Goal: Task Accomplishment & Management: Complete application form

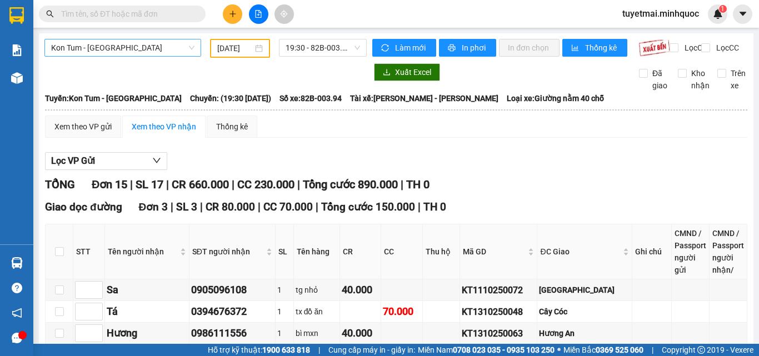
click at [149, 51] on span "Kon Tum - [GEOGRAPHIC_DATA]" at bounding box center [122, 47] width 143 height 17
click at [127, 48] on span "Kon Tum - [GEOGRAPHIC_DATA]" at bounding box center [122, 47] width 143 height 17
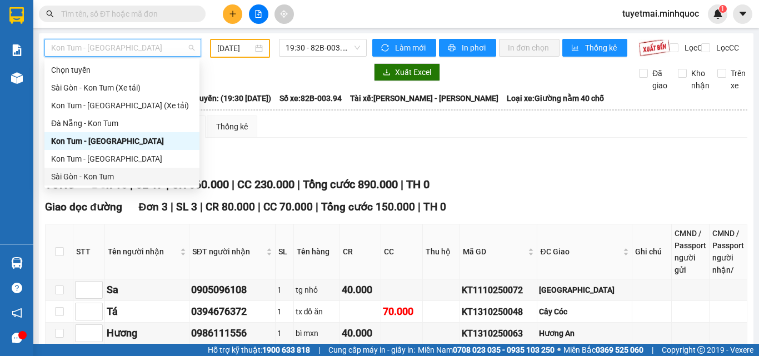
click at [89, 175] on div "Sài Gòn - Kon Tum" at bounding box center [122, 177] width 142 height 12
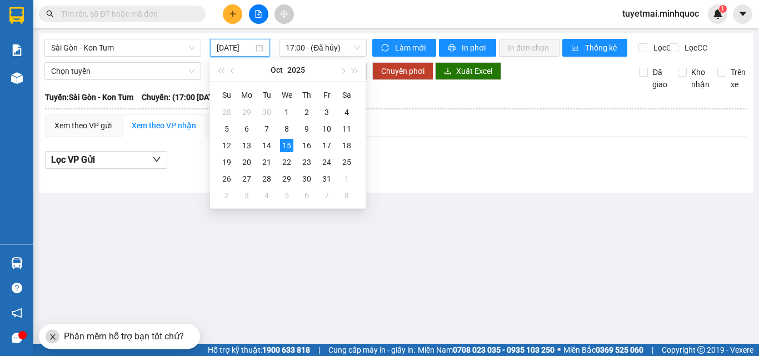
click at [233, 43] on input "[DATE]" at bounding box center [235, 48] width 37 height 12
click at [271, 149] on div "14" at bounding box center [266, 145] width 13 height 13
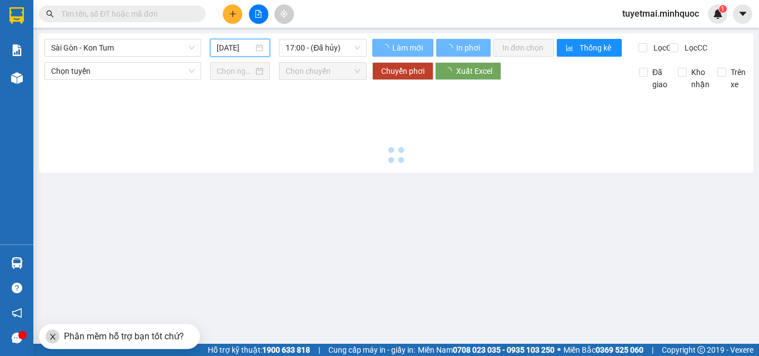
type input "[DATE]"
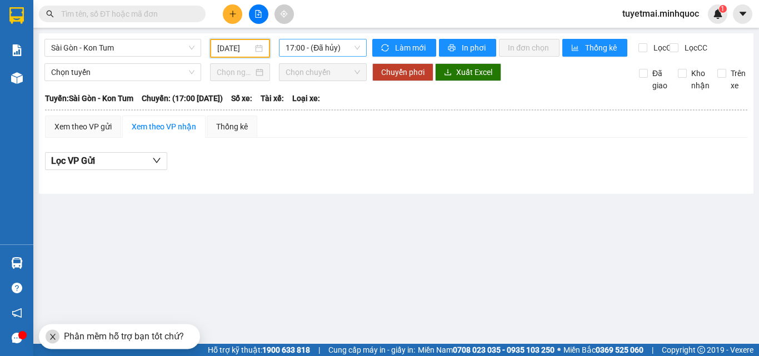
click at [328, 41] on span "17:00 - (Đã hủy)" at bounding box center [323, 47] width 74 height 17
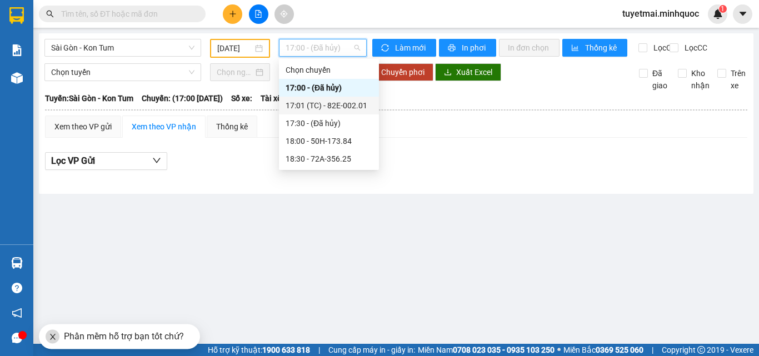
click at [340, 110] on div "17:01 (TC) - 82E-002.01" at bounding box center [329, 106] width 87 height 12
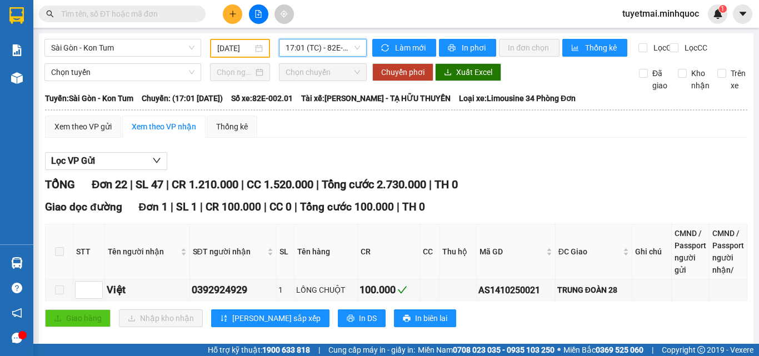
click at [304, 40] on span "17:01 (TC) - 82E-002.01" at bounding box center [323, 47] width 74 height 17
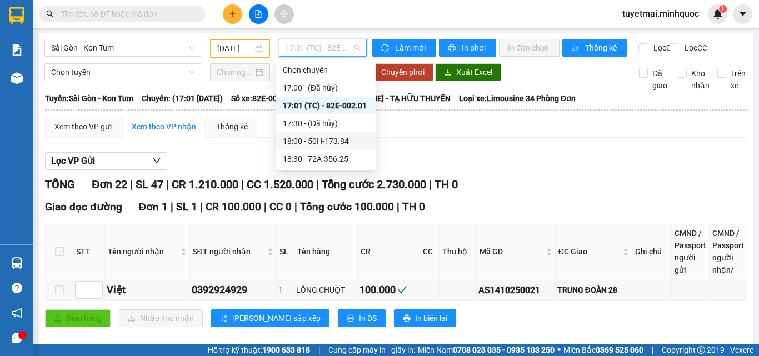
click at [314, 138] on div "18:00 - 50H-173.84" at bounding box center [326, 141] width 87 height 12
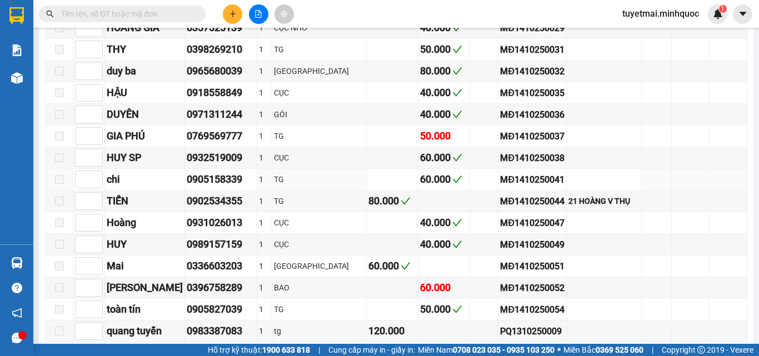
scroll to position [1001, 0]
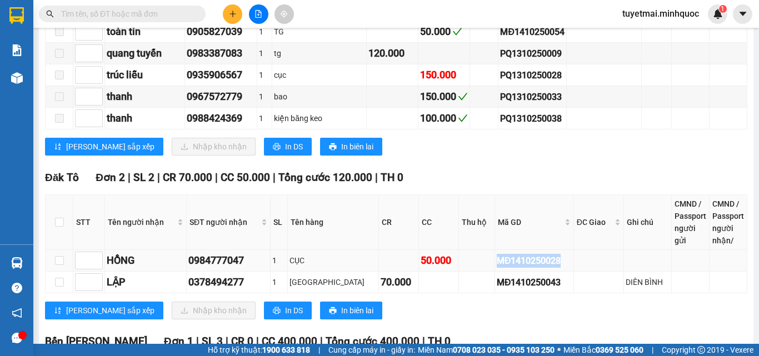
drag, startPoint x: 561, startPoint y: 238, endPoint x: 463, endPoint y: 249, distance: 98.5
click at [463, 250] on tr "HỒNG 0984777047 1 CỤC 50.000 MĐ1410250028" at bounding box center [397, 261] width 702 height 22
copy tr "MĐ1410250028"
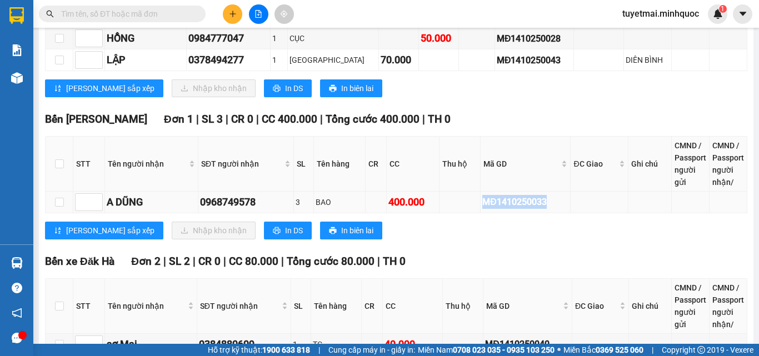
drag, startPoint x: 555, startPoint y: 184, endPoint x: 465, endPoint y: 187, distance: 90.1
click at [465, 192] on tr "A DŨNG 0968749578 3 BAO 400.000 MĐ1410250033" at bounding box center [397, 203] width 702 height 22
copy div "MĐ1410250033"
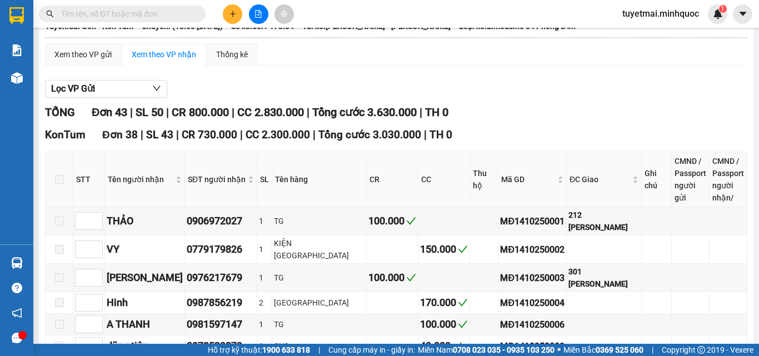
scroll to position [0, 0]
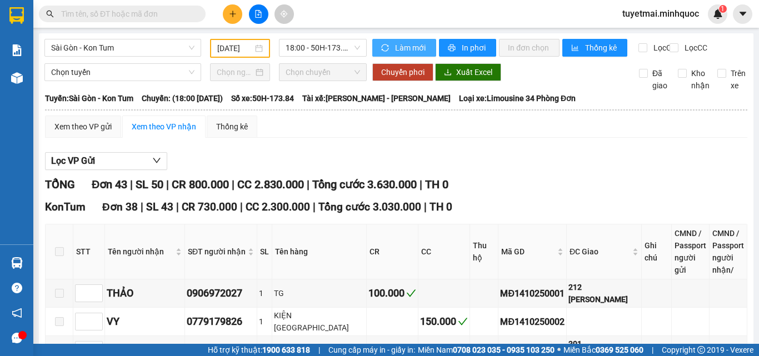
click at [421, 43] on span "Làm mới" at bounding box center [411, 48] width 32 height 12
click at [324, 48] on span "18:00 - 50H-173.84" at bounding box center [323, 47] width 74 height 17
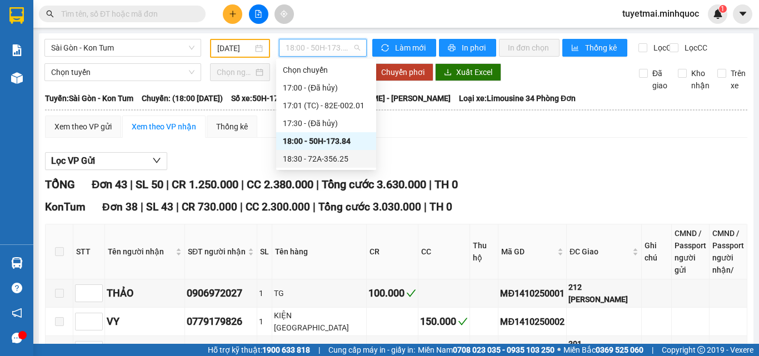
click at [346, 162] on div "18:30 - 72A-356.25" at bounding box center [326, 159] width 87 height 12
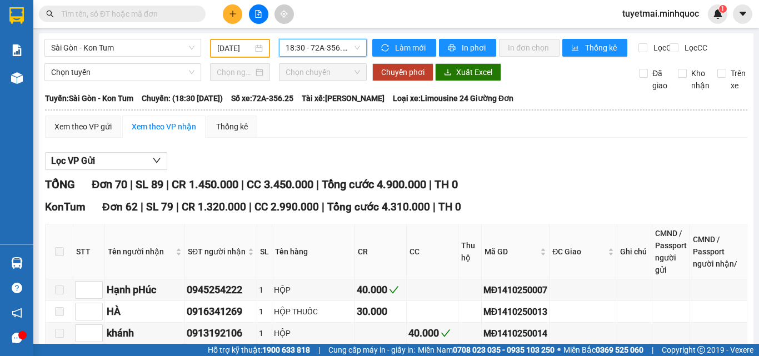
click at [330, 46] on span "18:30 - 72A-356.25" at bounding box center [323, 47] width 74 height 17
click at [467, 138] on div "Xem theo VP gửi Xem theo VP nhận Thống kê" at bounding box center [396, 127] width 703 height 22
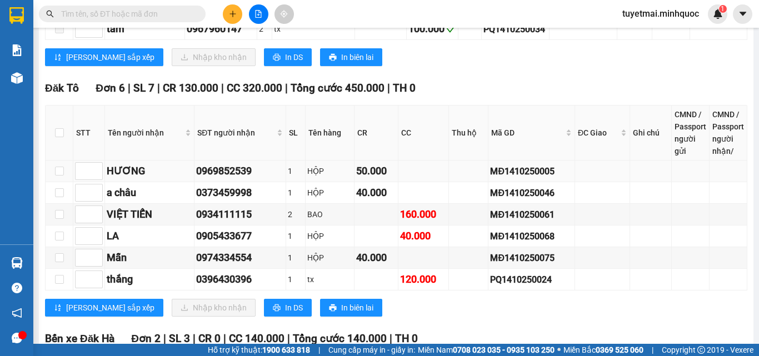
scroll to position [1612, 0]
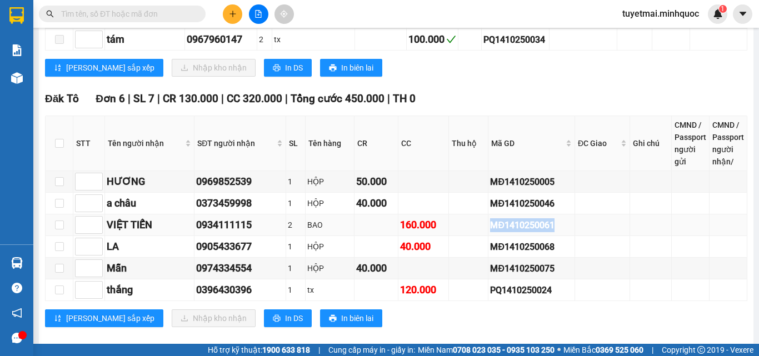
drag, startPoint x: 572, startPoint y: 218, endPoint x: 456, endPoint y: 219, distance: 115.6
click at [456, 219] on tr "VIỆT TIẾN 0934111115 2 BAO 160.000 MĐ1410250061" at bounding box center [397, 226] width 702 height 22
copy tr "MĐ1410250061"
drag, startPoint x: 570, startPoint y: 238, endPoint x: 439, endPoint y: 246, distance: 132.0
click at [439, 246] on tr "LA 0905433677 1 HỘP 40.000 MĐ1410250068" at bounding box center [397, 247] width 702 height 22
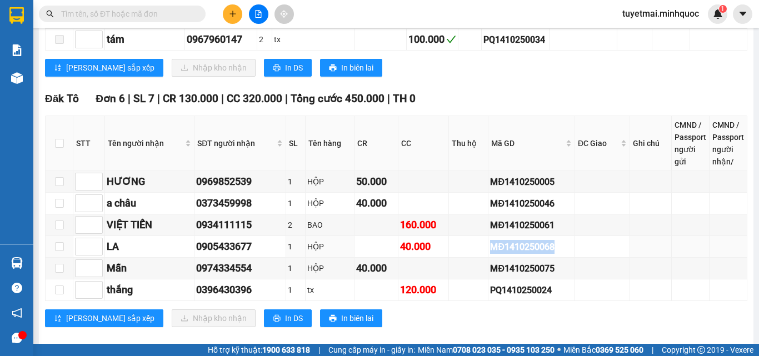
copy tr "MĐ1410250068"
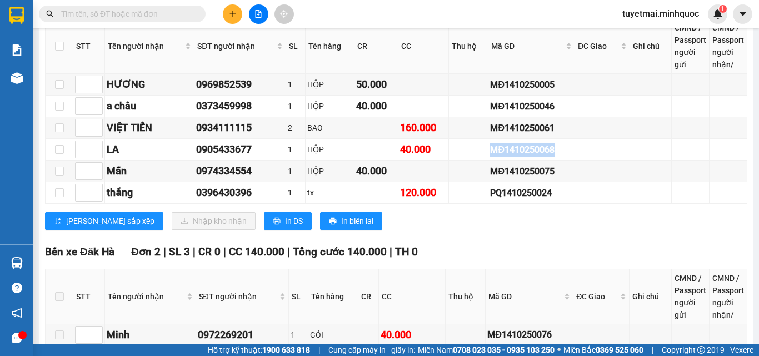
scroll to position [1723, 0]
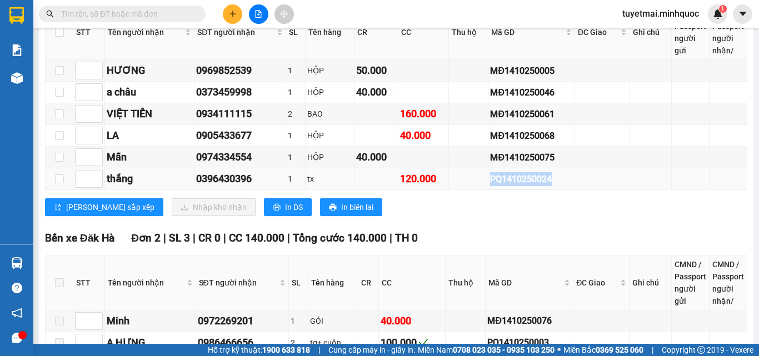
drag, startPoint x: 556, startPoint y: 162, endPoint x: 452, endPoint y: 171, distance: 104.9
click at [452, 171] on tr "thắng 0396430396 1 tx 120.000 PQ1410250024" at bounding box center [397, 179] width 702 height 22
copy div "PQ1410250024"
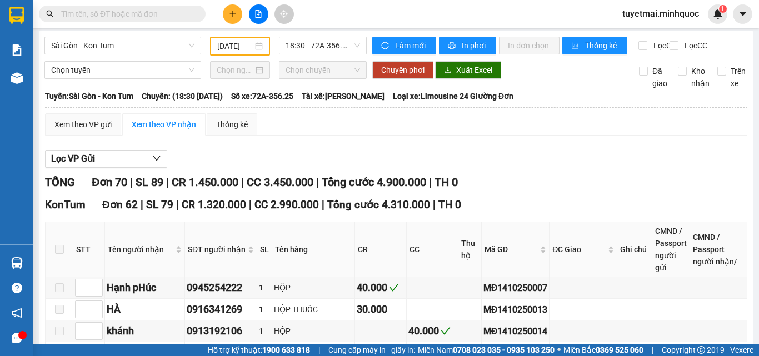
scroll to position [0, 0]
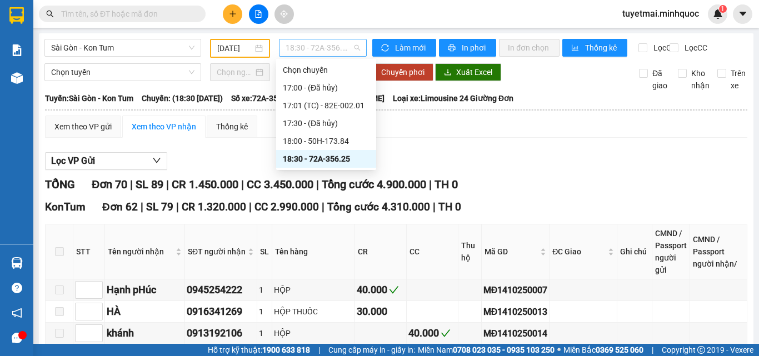
click at [316, 49] on span "18:30 - 72A-356.25" at bounding box center [323, 47] width 74 height 17
click at [340, 105] on div "17:01 (TC) - 82E-002.01" at bounding box center [326, 106] width 87 height 12
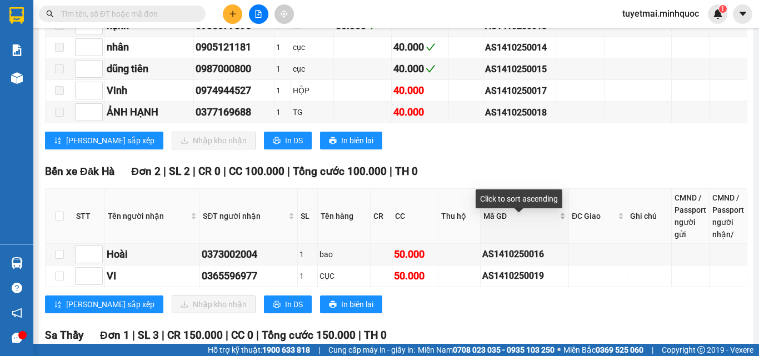
scroll to position [961, 0]
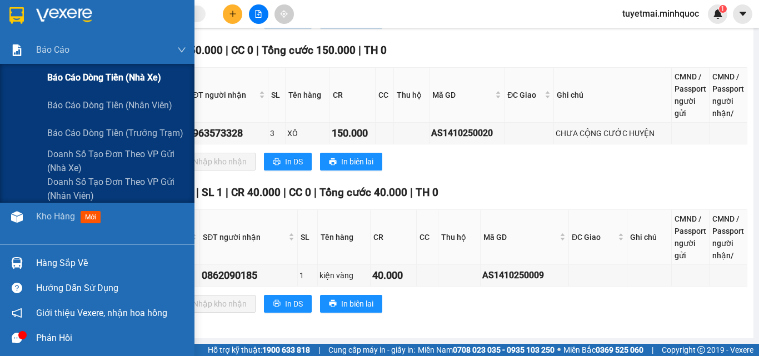
click at [71, 80] on span "Báo cáo dòng tiền (nhà xe)" at bounding box center [104, 78] width 114 height 14
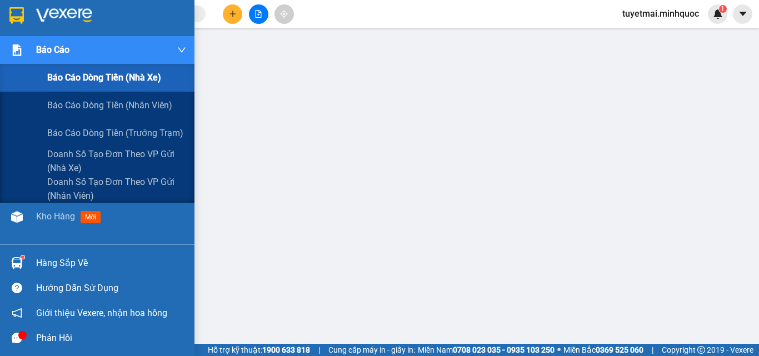
click at [91, 82] on span "Báo cáo dòng tiền (nhà xe)" at bounding box center [104, 78] width 114 height 14
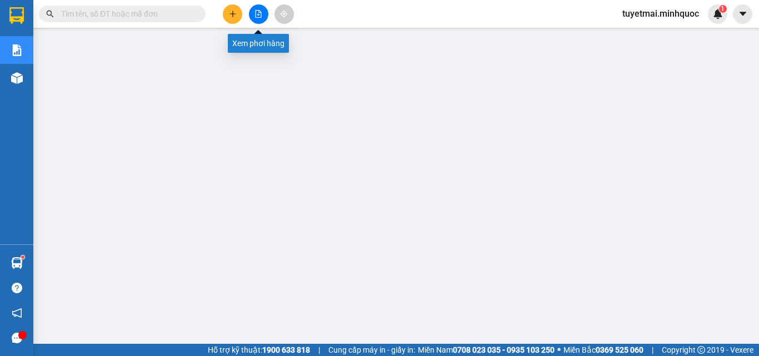
click at [255, 19] on button at bounding box center [258, 13] width 19 height 19
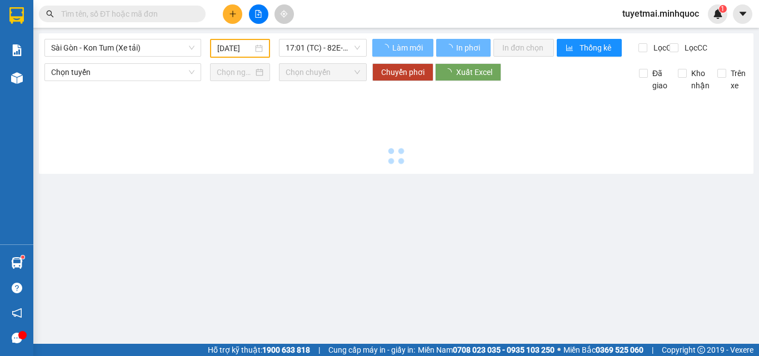
type input "[DATE]"
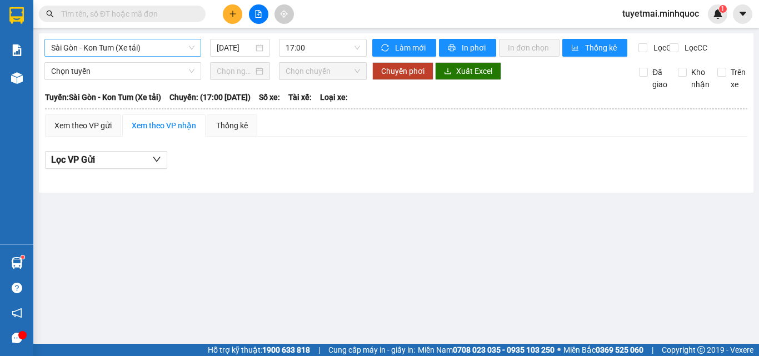
click at [135, 43] on span "Sài Gòn - Kon Tum (Xe tải)" at bounding box center [122, 47] width 143 height 17
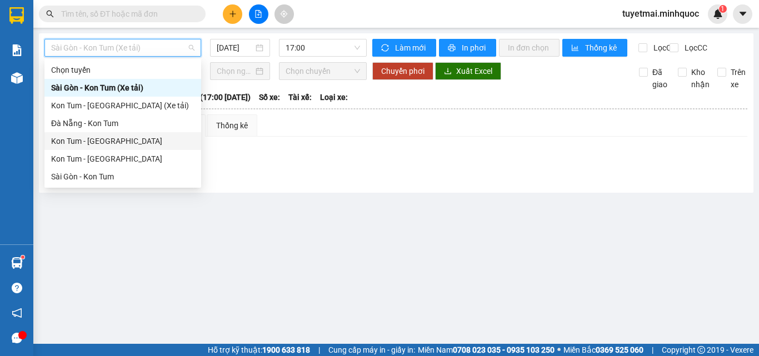
click at [104, 138] on div "Kon Tum - [GEOGRAPHIC_DATA]" at bounding box center [122, 141] width 143 height 12
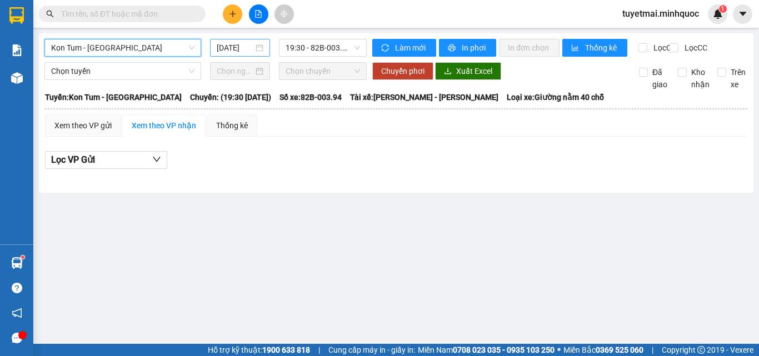
click at [244, 50] on input "[DATE]" at bounding box center [235, 48] width 37 height 12
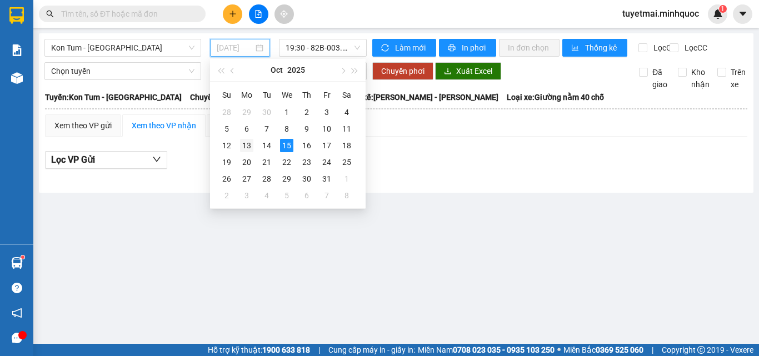
click at [247, 146] on div "13" at bounding box center [246, 145] width 13 height 13
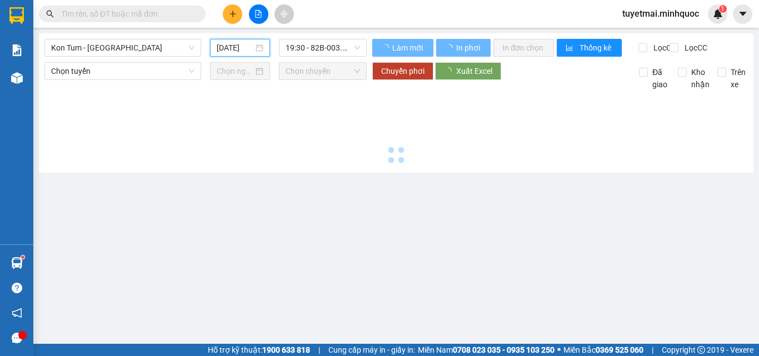
type input "[DATE]"
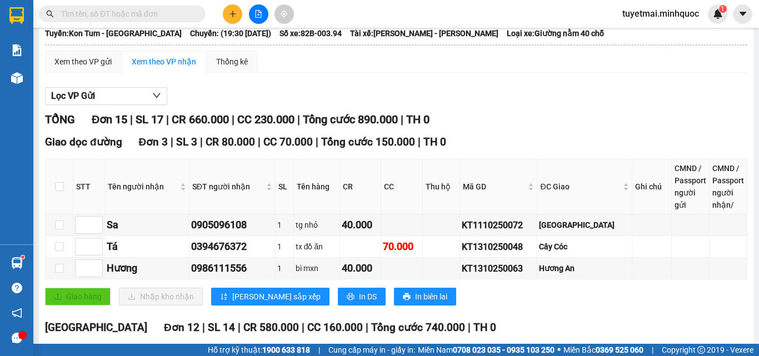
scroll to position [167, 0]
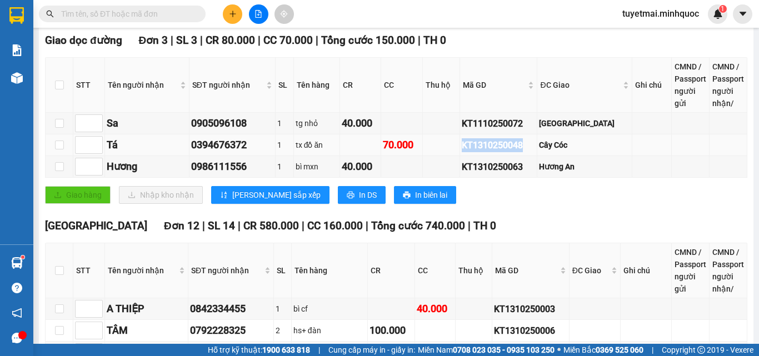
drag, startPoint x: 553, startPoint y: 152, endPoint x: 458, endPoint y: 155, distance: 95.1
click at [458, 155] on tr "Tá 0394676372 1 tx đồ ăn 70.000 KT1310250048 Cây Cóc" at bounding box center [397, 146] width 702 height 22
copy div "KT1310250048"
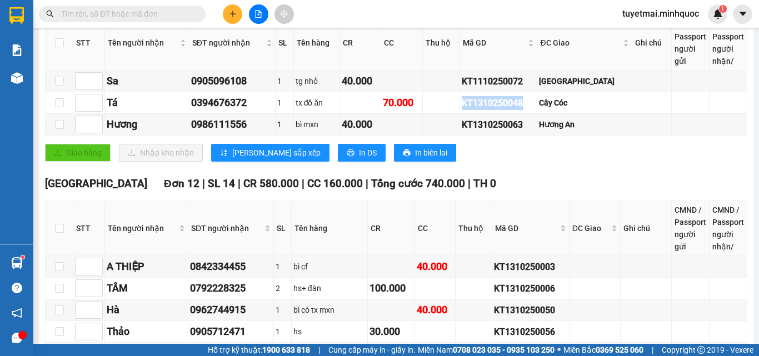
scroll to position [334, 0]
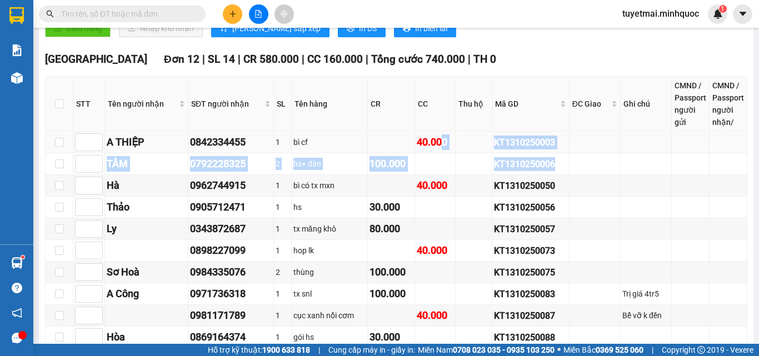
drag, startPoint x: 576, startPoint y: 162, endPoint x: 435, endPoint y: 155, distance: 140.8
click at [435, 155] on tbody "A THIỆP 0842334455 1 bì cf 40.000 KT1310250003 TÂM 0792228325 2 hs+ đàn 100.000…" at bounding box center [397, 262] width 702 height 260
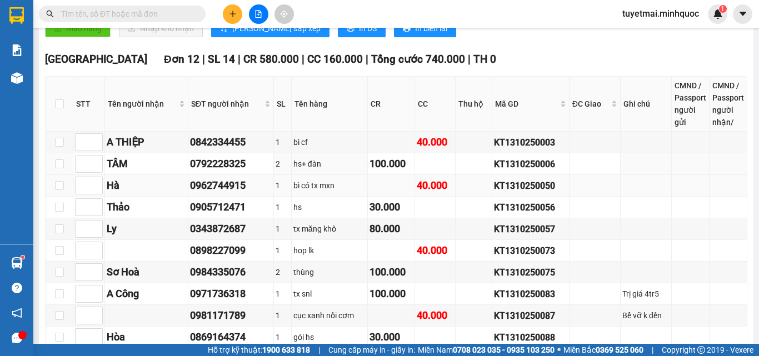
click at [570, 186] on td at bounding box center [595, 186] width 51 height 22
drag, startPoint x: 596, startPoint y: 152, endPoint x: 426, endPoint y: 153, distance: 170.1
click at [426, 153] on tr "A THIỆP 0842334455 1 bì cf 40.000 KT1310250003" at bounding box center [397, 143] width 702 height 22
click at [601, 164] on td at bounding box center [595, 164] width 51 height 22
drag, startPoint x: 583, startPoint y: 156, endPoint x: 465, endPoint y: 152, distance: 118.5
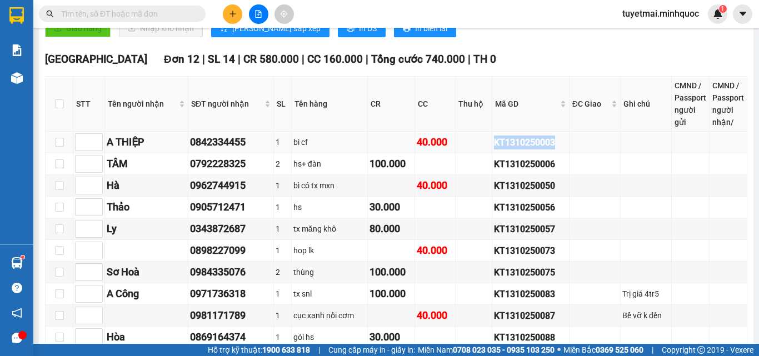
click at [465, 152] on tr "A THIỆP 0842334455 1 bì cf 40.000 KT1310250003" at bounding box center [397, 143] width 702 height 22
copy tr "KT1310250003"
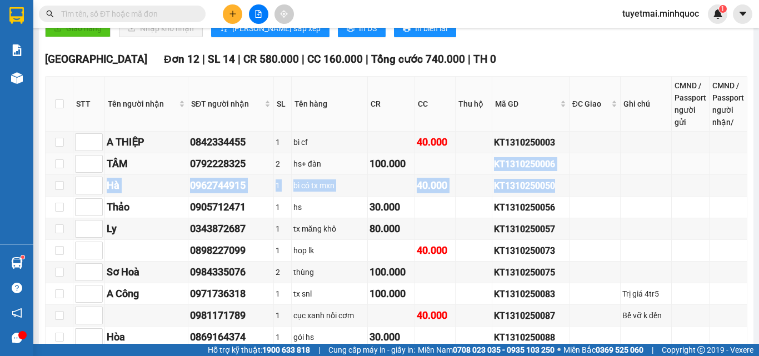
drag, startPoint x: 593, startPoint y: 198, endPoint x: 445, endPoint y: 180, distance: 149.1
click at [445, 180] on tbody "A THIỆP 0842334455 1 bì cf 40.000 KT1310250003 TÂM 0792228325 2 hs+ đàn 100.000…" at bounding box center [397, 262] width 702 height 260
click at [544, 193] on div "KT1310250050" at bounding box center [530, 186] width 73 height 14
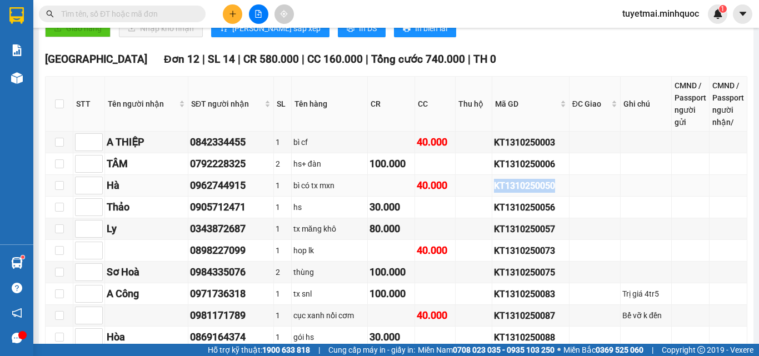
drag, startPoint x: 599, startPoint y: 195, endPoint x: 484, endPoint y: 193, distance: 114.5
click at [484, 193] on tr "Hà 0962744915 1 bì có tx mxn 40.000 KT1310250050" at bounding box center [397, 186] width 702 height 22
copy tr "KT1310250050"
drag, startPoint x: 581, startPoint y: 264, endPoint x: 450, endPoint y: 254, distance: 131.0
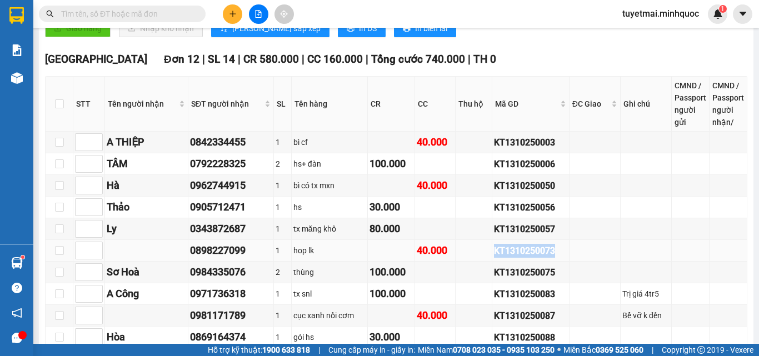
click at [450, 254] on tr "0898227099 1 hop lk 40.000 KT1310250073" at bounding box center [397, 251] width 702 height 22
copy tr "KT1310250073"
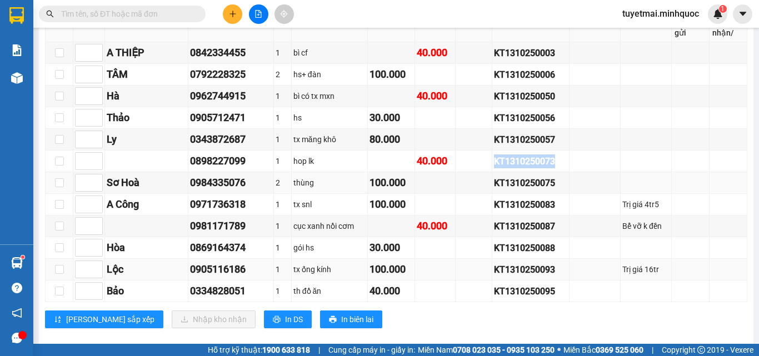
scroll to position [445, 0]
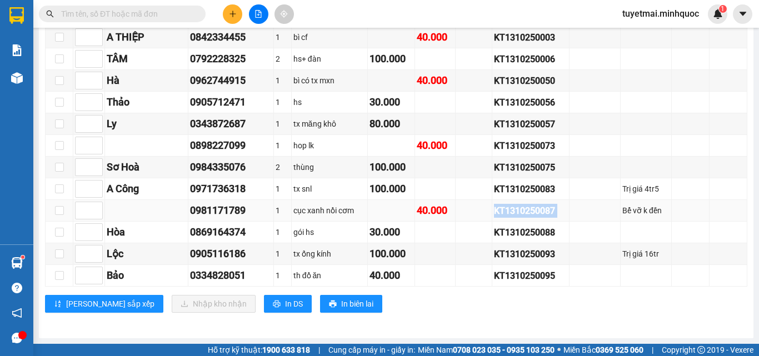
drag, startPoint x: 518, startPoint y: 211, endPoint x: 464, endPoint y: 211, distance: 53.4
click at [464, 211] on tr "0981171789 1 cục xanh nồi cơm 40.000 KT1310250087 Bể vỡ k đền" at bounding box center [397, 211] width 702 height 22
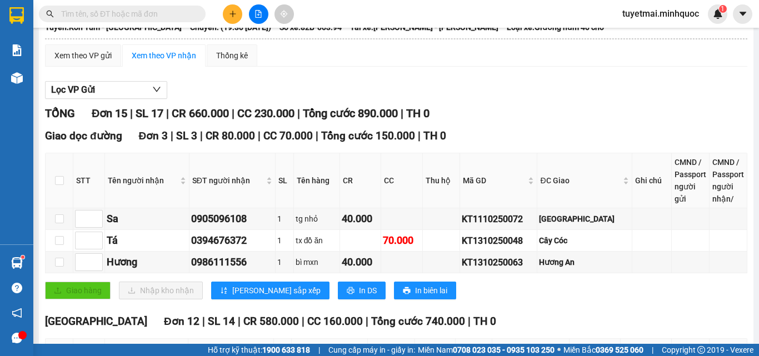
scroll to position [0, 0]
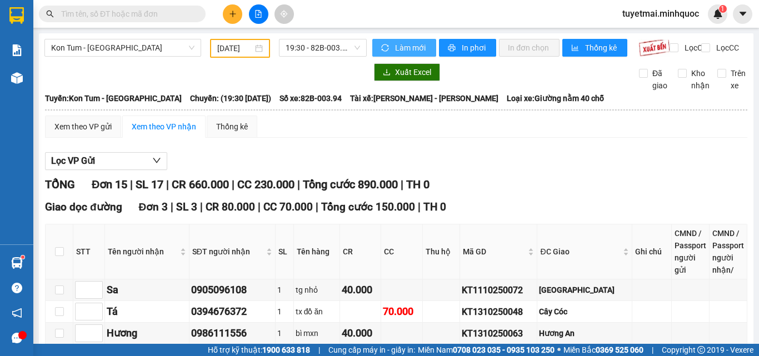
click at [410, 45] on span "Làm mới" at bounding box center [411, 48] width 32 height 12
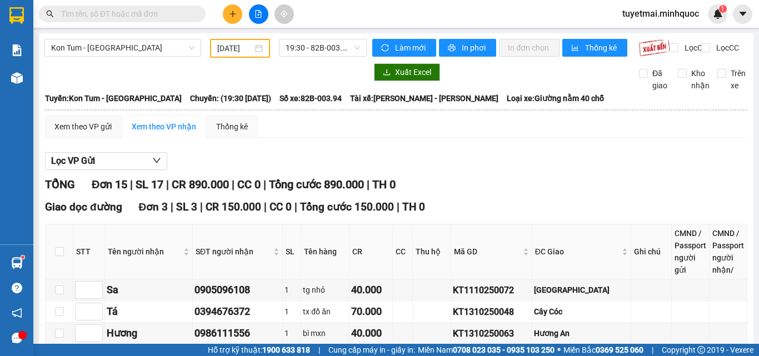
click at [116, 20] on span at bounding box center [122, 14] width 167 height 17
click at [116, 17] on input "text" at bounding box center [126, 14] width 131 height 12
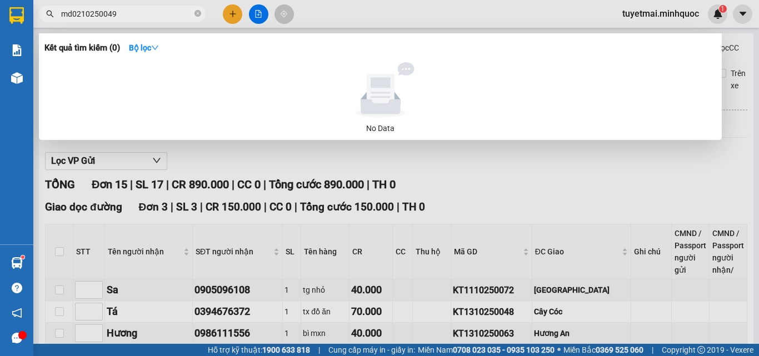
click at [73, 16] on input "md0210250049" at bounding box center [126, 14] width 131 height 12
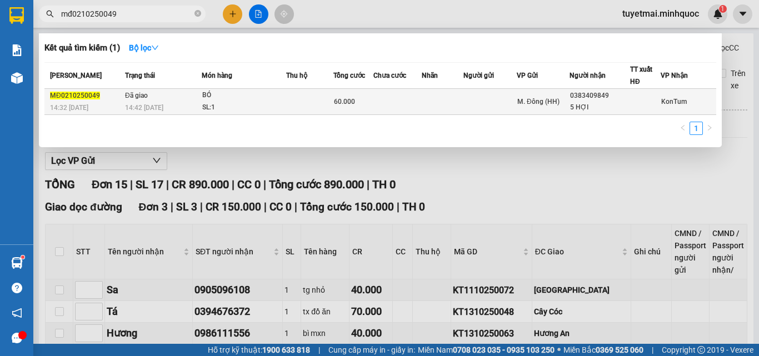
type input "mđ0210250049"
click at [331, 110] on td at bounding box center [309, 102] width 47 height 26
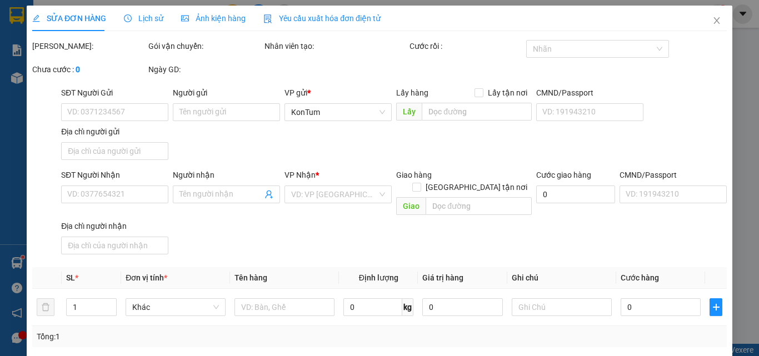
type input "0383409849"
type input "5 HỢI"
type input "trả lại thu cước 2 đầu kt0710250065"
type input "0"
type input "60.000"
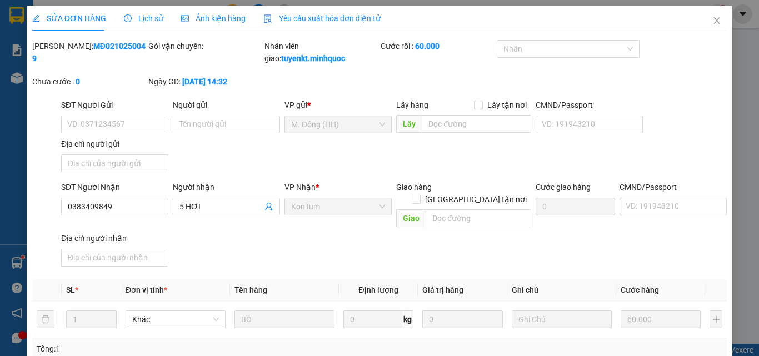
click at [157, 18] on span "Lịch sử" at bounding box center [143, 18] width 39 height 9
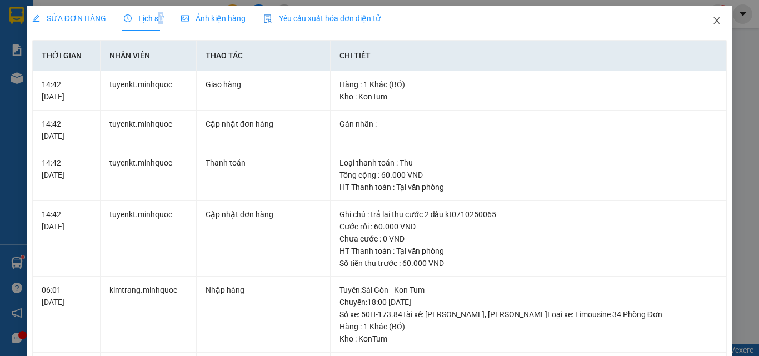
click at [714, 19] on icon "close" at bounding box center [717, 20] width 6 height 7
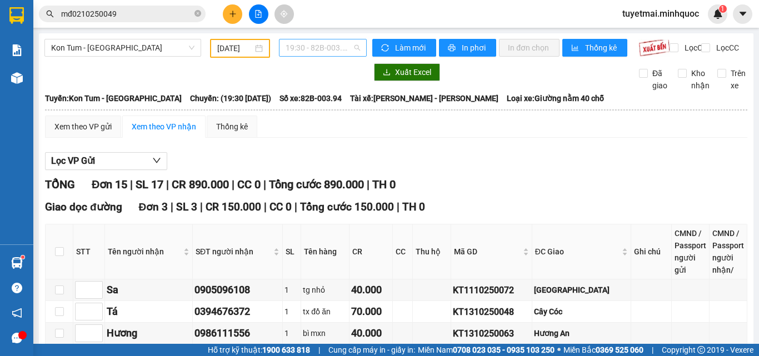
click at [338, 51] on span "19:30 - 82B-003.94" at bounding box center [323, 47] width 74 height 17
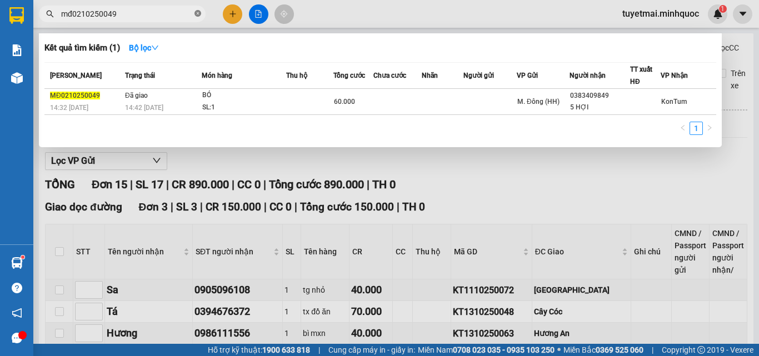
click at [200, 17] on icon "close-circle" at bounding box center [198, 13] width 7 height 7
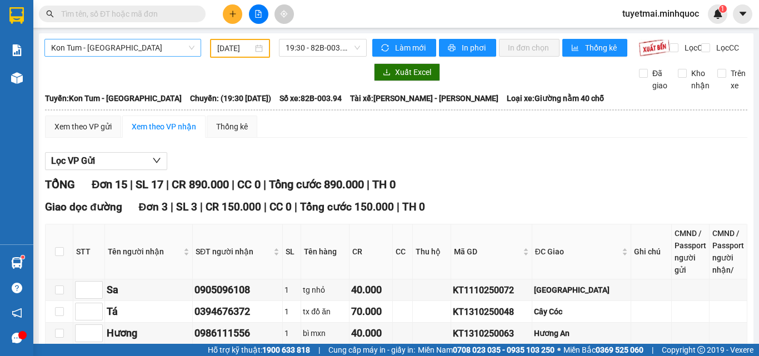
click at [138, 44] on span "Kon Tum - [GEOGRAPHIC_DATA]" at bounding box center [122, 47] width 143 height 17
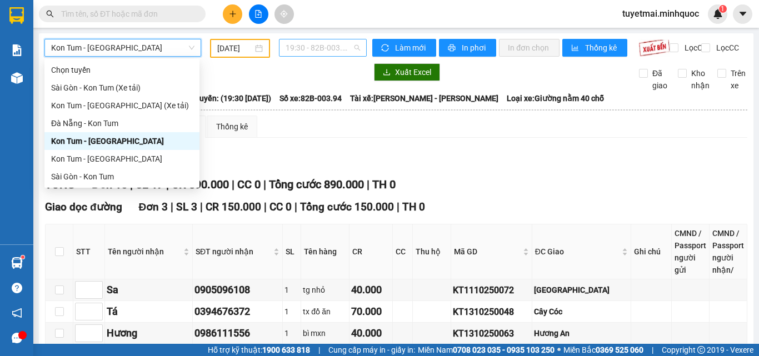
click at [324, 52] on span "19:30 - 82B-003.94" at bounding box center [323, 47] width 74 height 17
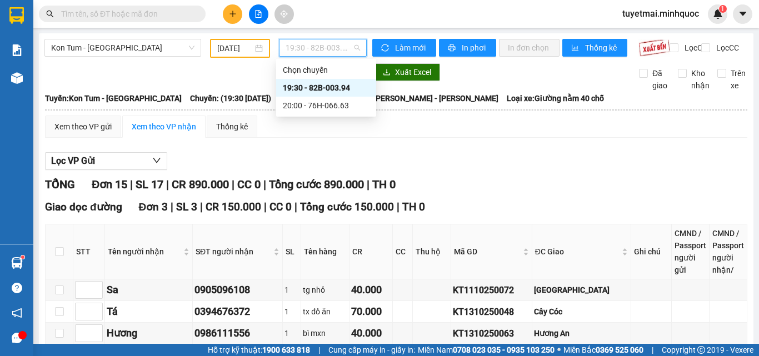
click at [333, 87] on div "19:30 - 82B-003.94" at bounding box center [326, 88] width 87 height 12
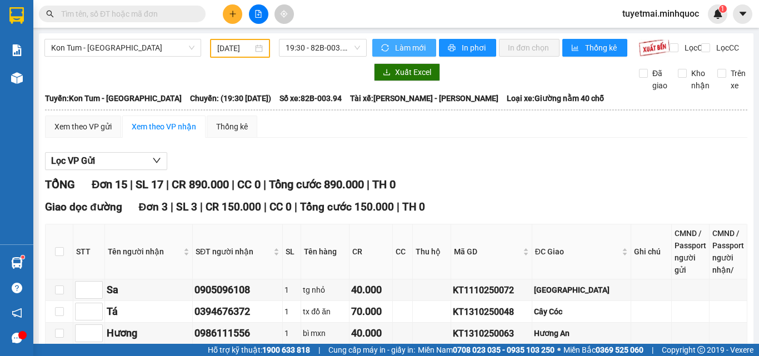
click at [390, 48] on button "Làm mới" at bounding box center [404, 48] width 64 height 18
click at [307, 46] on span "19:30 - 82B-003.94" at bounding box center [323, 47] width 74 height 17
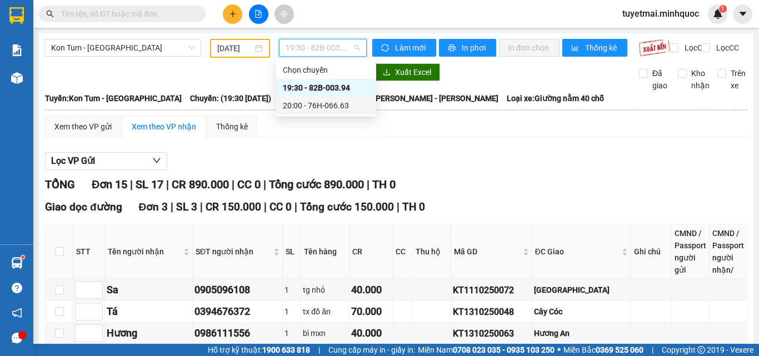
click at [299, 98] on div "20:00 - 76H-066.63" at bounding box center [326, 106] width 100 height 18
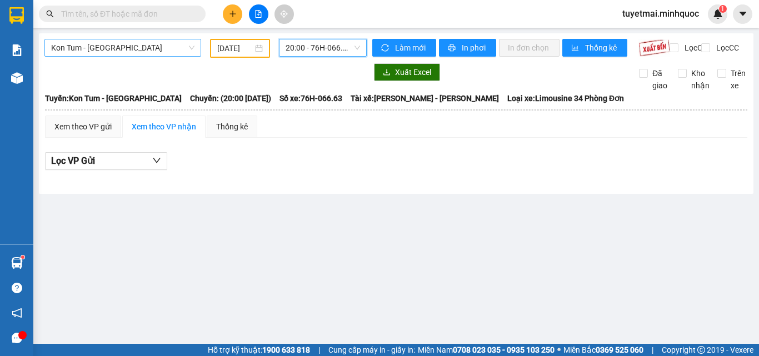
click at [148, 47] on span "Kon Tum - [GEOGRAPHIC_DATA]" at bounding box center [122, 47] width 143 height 17
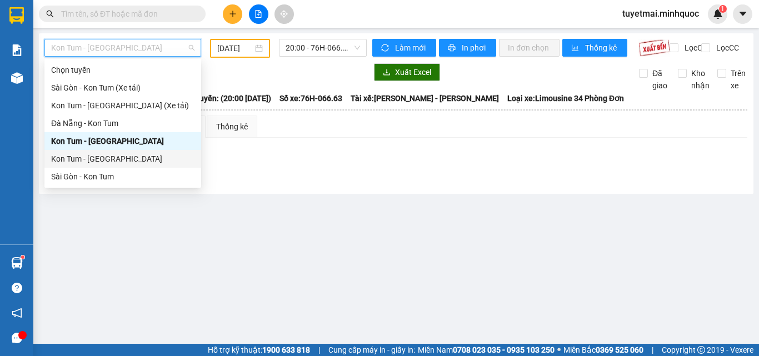
click at [103, 157] on div "Kon Tum - Sài Gòn" at bounding box center [122, 159] width 143 height 12
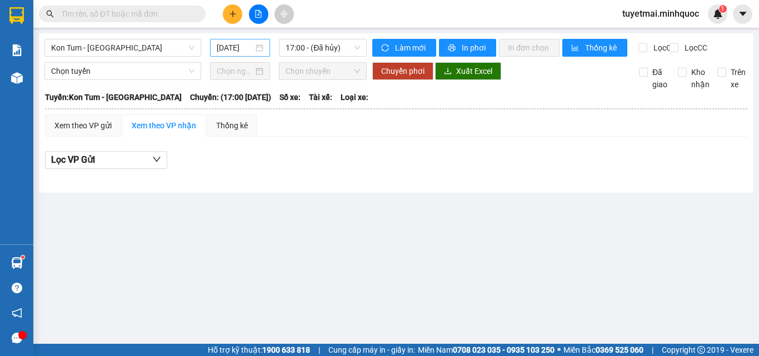
click at [239, 41] on div "[DATE]" at bounding box center [240, 48] width 60 height 18
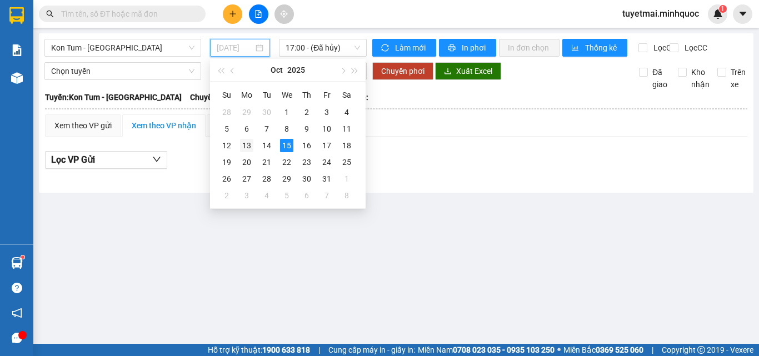
click at [246, 147] on div "13" at bounding box center [246, 145] width 13 height 13
type input "[DATE]"
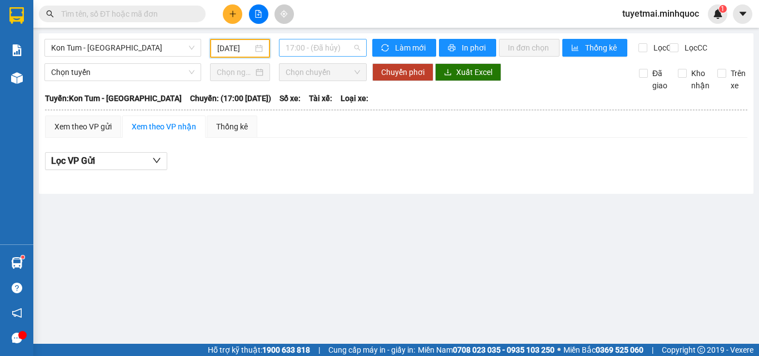
click at [304, 49] on span "17:00 - (Đã hủy)" at bounding box center [323, 47] width 74 height 17
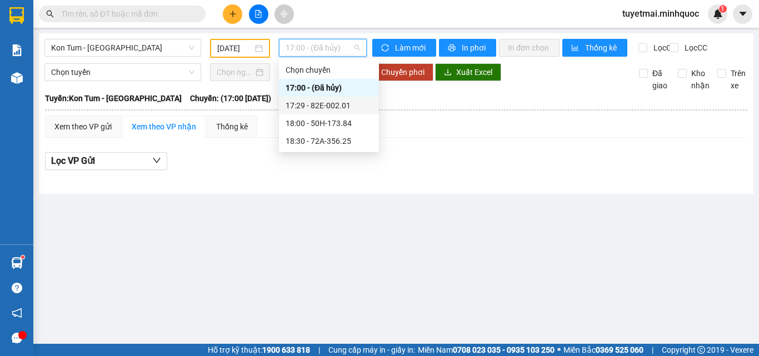
click at [312, 105] on div "17:29 - 82E-002.01" at bounding box center [329, 106] width 87 height 12
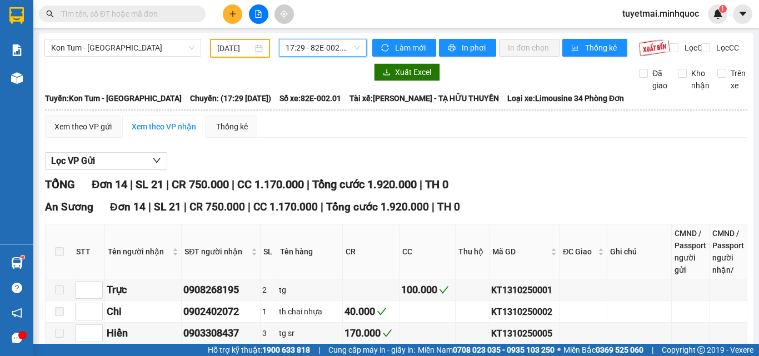
click at [311, 105] on span "Số xe: 82E-002.01" at bounding box center [311, 98] width 62 height 12
click at [331, 40] on span "17:29 - 82E-002.01" at bounding box center [323, 47] width 74 height 17
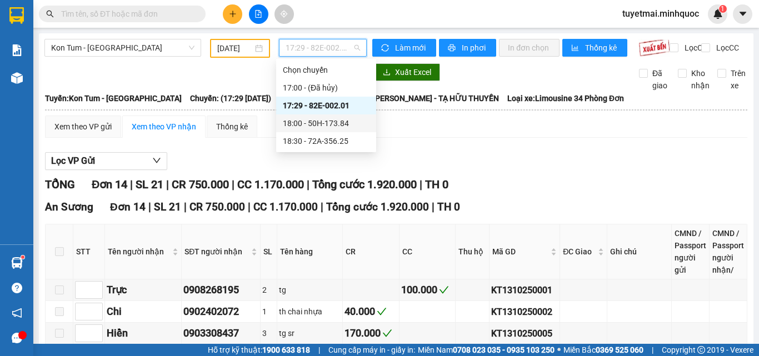
click at [326, 117] on div "18:00 - 50H-173.84" at bounding box center [326, 123] width 87 height 12
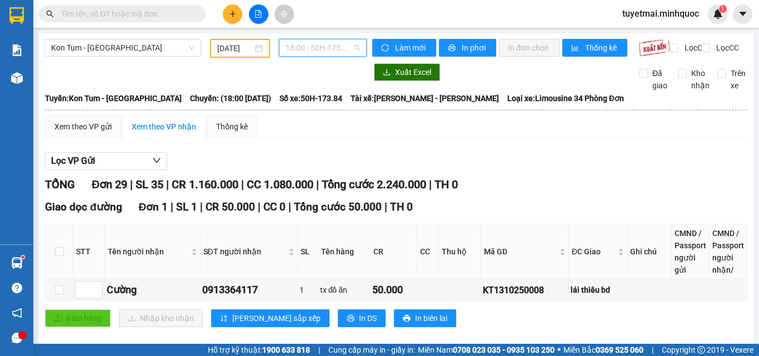
click at [299, 47] on span "18:00 - 50H-173.84" at bounding box center [323, 47] width 74 height 17
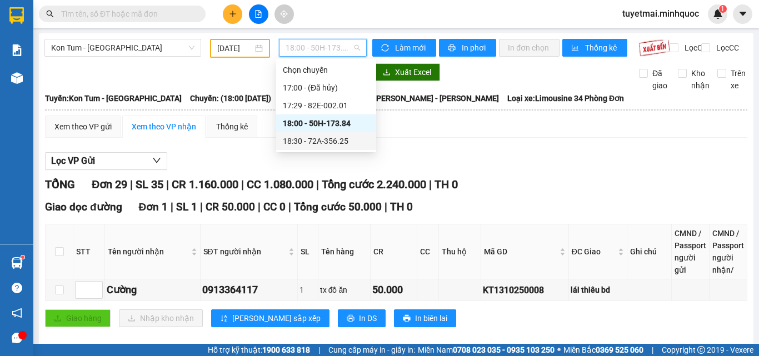
click at [315, 142] on div "18:30 - 72A-356.25" at bounding box center [326, 141] width 87 height 12
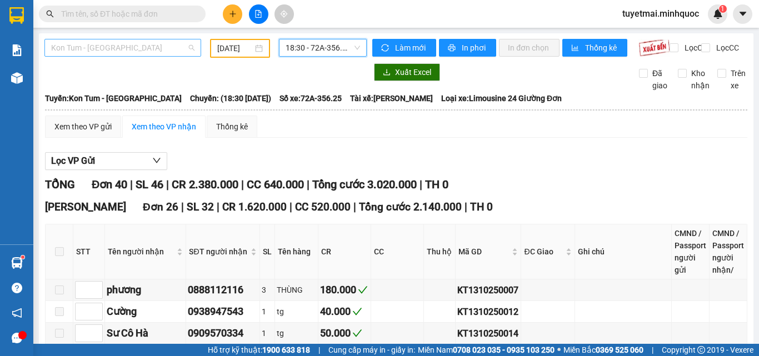
click at [115, 46] on span "Kon Tum - Sài Gòn" at bounding box center [122, 47] width 143 height 17
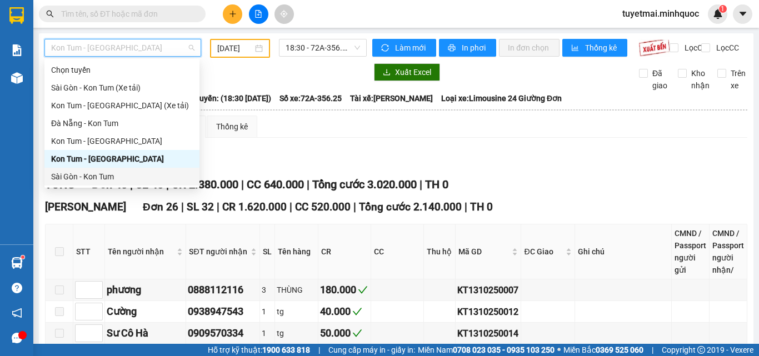
click at [81, 176] on div "Sài Gòn - Kon Tum" at bounding box center [122, 177] width 142 height 12
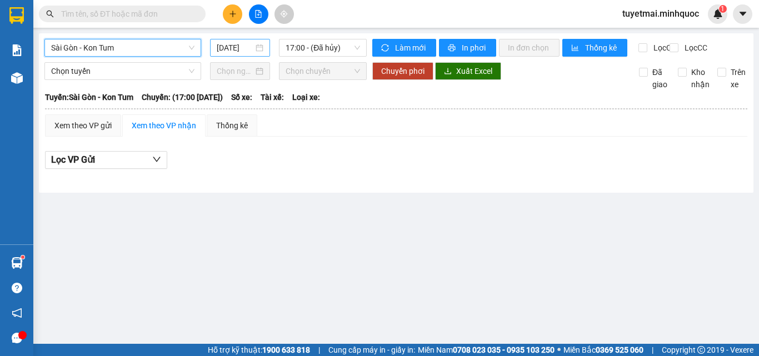
click at [242, 46] on input "[DATE]" at bounding box center [235, 48] width 37 height 12
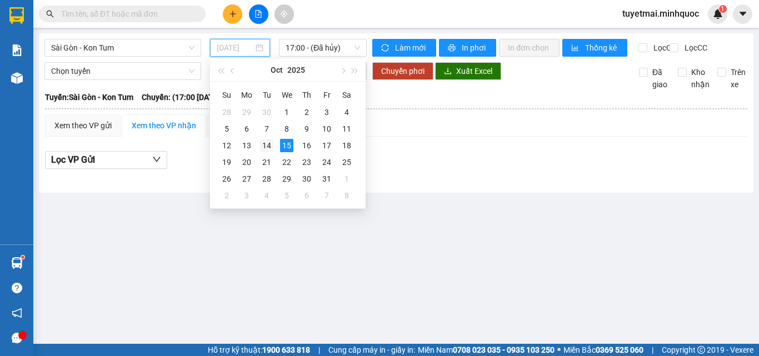
click at [269, 145] on div "14" at bounding box center [266, 145] width 13 height 13
type input "[DATE]"
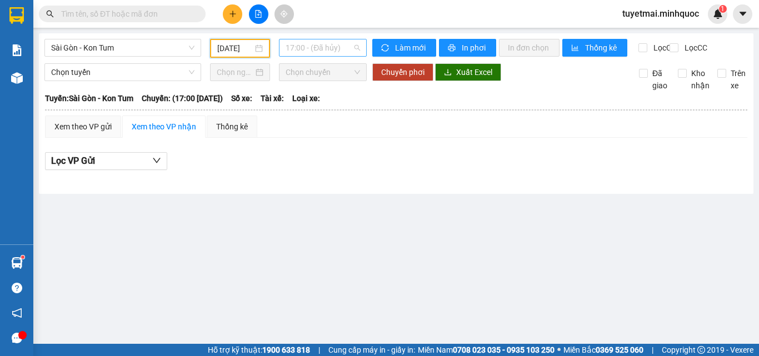
click at [315, 44] on span "17:00 - (Đã hủy)" at bounding box center [323, 47] width 74 height 17
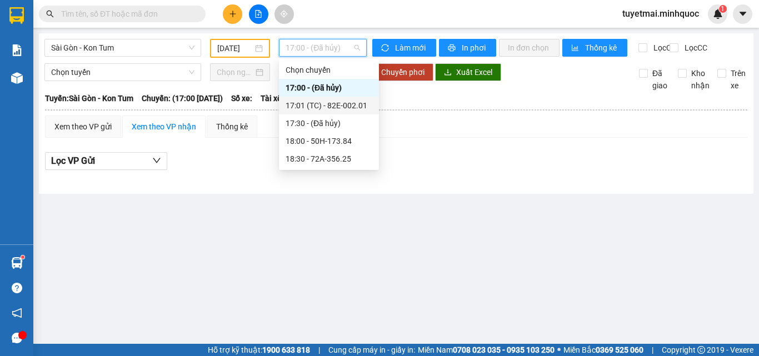
click at [345, 108] on div "17:01 (TC) - 82E-002.01" at bounding box center [329, 106] width 87 height 12
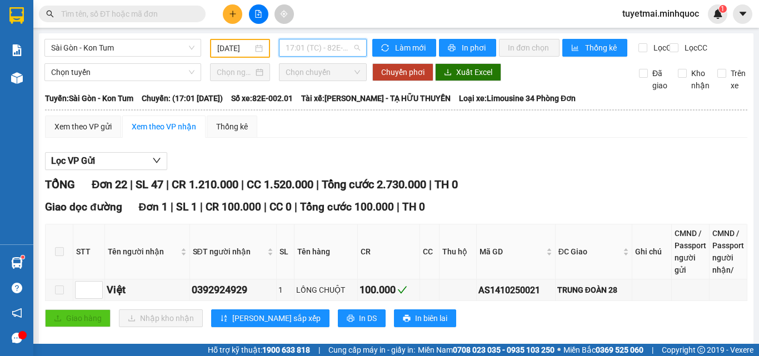
click at [302, 41] on span "17:01 (TC) - 82E-002.01" at bounding box center [323, 47] width 74 height 17
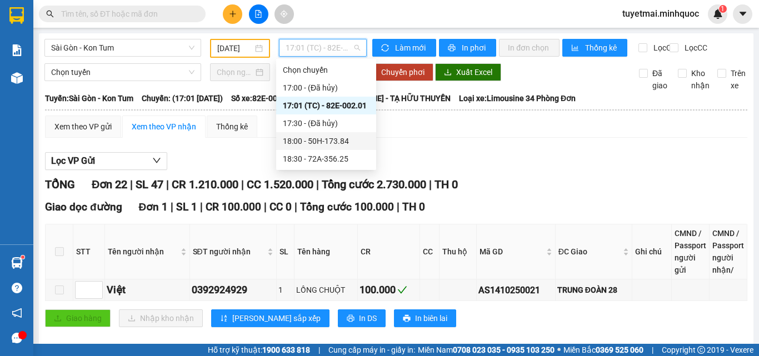
click at [333, 133] on div "18:00 - 50H-173.84" at bounding box center [326, 141] width 100 height 18
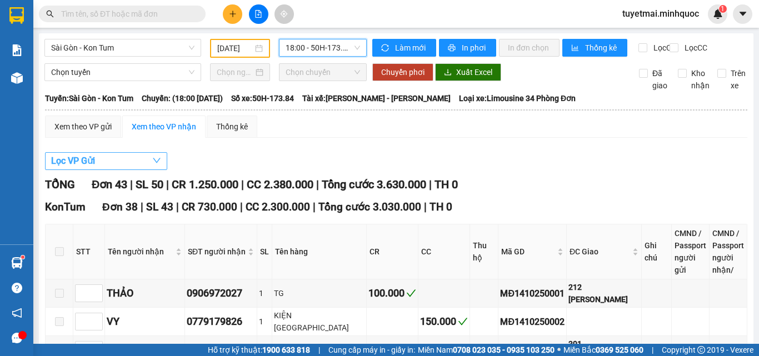
click at [106, 170] on button "Lọc VP Gửi" at bounding box center [106, 161] width 122 height 18
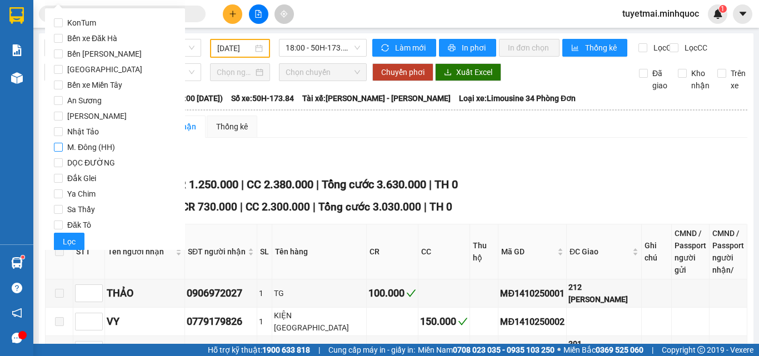
click at [93, 146] on span "M. Đông (HH)" at bounding box center [91, 148] width 57 height 16
click at [63, 146] on input "M. Đông (HH)" at bounding box center [58, 147] width 9 height 9
checkbox input "true"
click at [76, 246] on button "Lọc" at bounding box center [69, 242] width 31 height 18
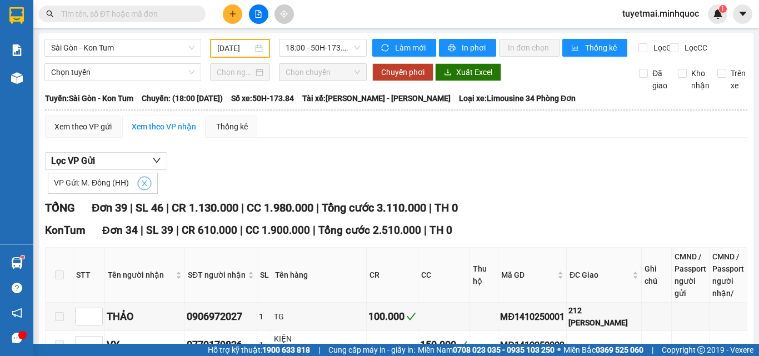
click at [141, 186] on button "button" at bounding box center [144, 183] width 13 height 13
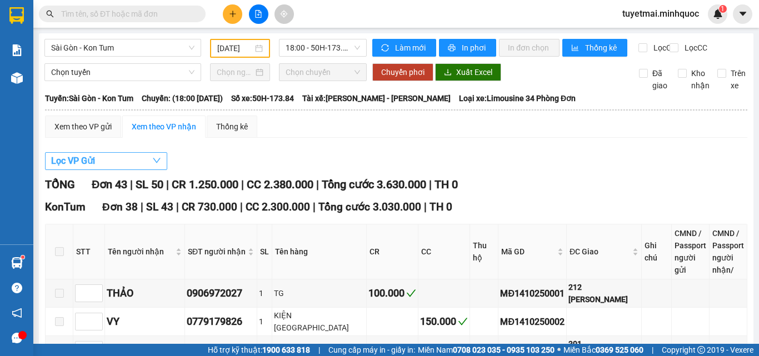
click at [137, 168] on button "Lọc VP Gửi" at bounding box center [106, 161] width 122 height 18
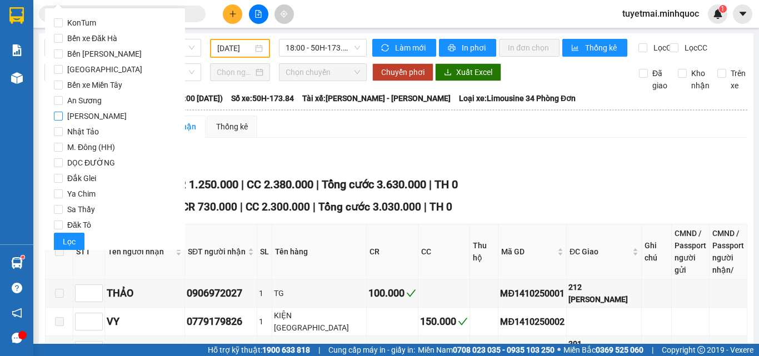
click at [102, 115] on span "[PERSON_NAME]" at bounding box center [97, 116] width 68 height 16
click at [63, 115] on input "[PERSON_NAME]" at bounding box center [58, 116] width 9 height 9
click at [74, 245] on span "Lọc" at bounding box center [69, 242] width 13 height 12
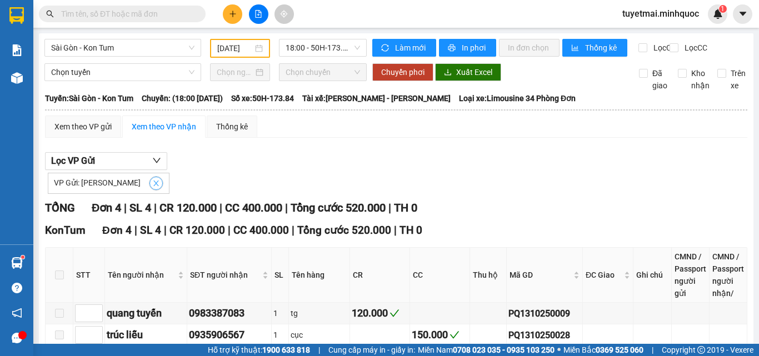
click at [153, 186] on icon "close" at bounding box center [156, 184] width 6 height 6
checkbox input "false"
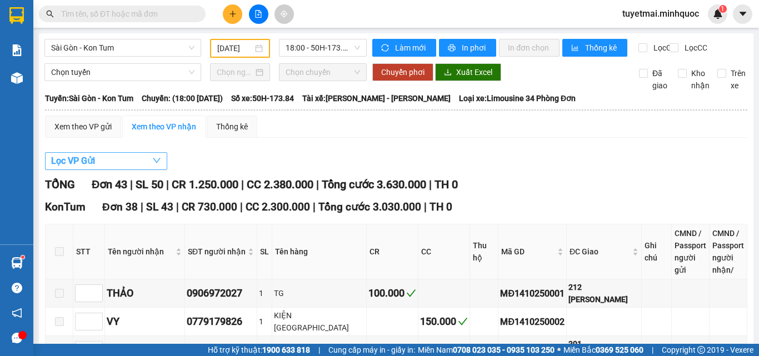
click at [129, 170] on button "Lọc VP Gửi" at bounding box center [106, 161] width 122 height 18
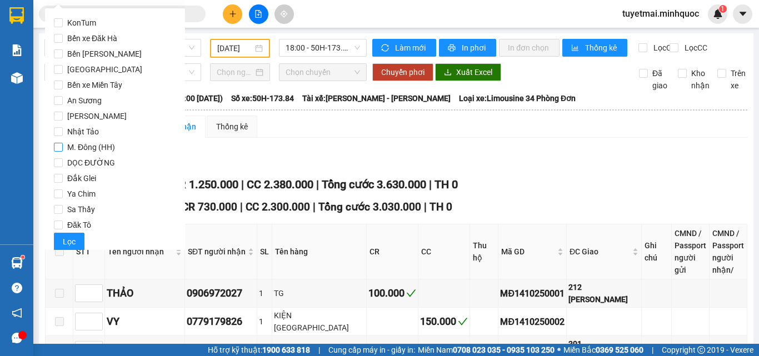
click at [93, 146] on span "M. Đông (HH)" at bounding box center [91, 148] width 57 height 16
click at [63, 146] on input "M. Đông (HH)" at bounding box center [58, 147] width 9 height 9
checkbox input "true"
click at [67, 245] on span "Lọc" at bounding box center [69, 242] width 13 height 12
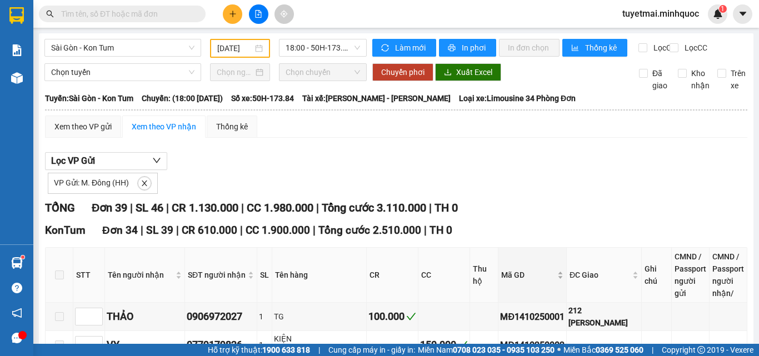
click at [477, 268] on body "Kết quả tìm kiếm ( 1 ) Bộ lọc Mã ĐH Trạng thái Món hàng Thu hộ Tổng cước Chưa c…" at bounding box center [379, 178] width 759 height 356
click at [308, 42] on span "18:00 - 50H-173.84" at bounding box center [323, 47] width 74 height 17
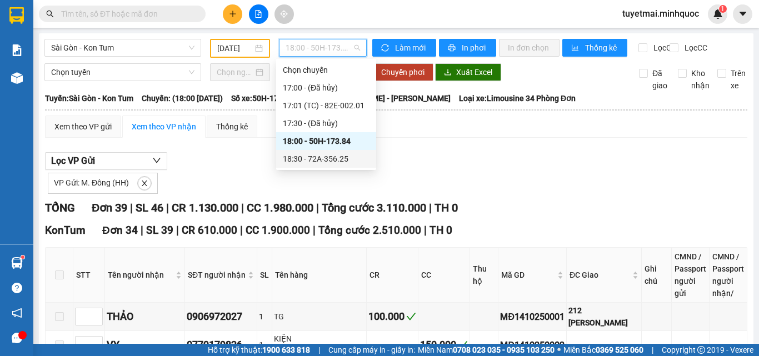
click at [330, 160] on div "18:30 - 72A-356.25" at bounding box center [326, 159] width 87 height 12
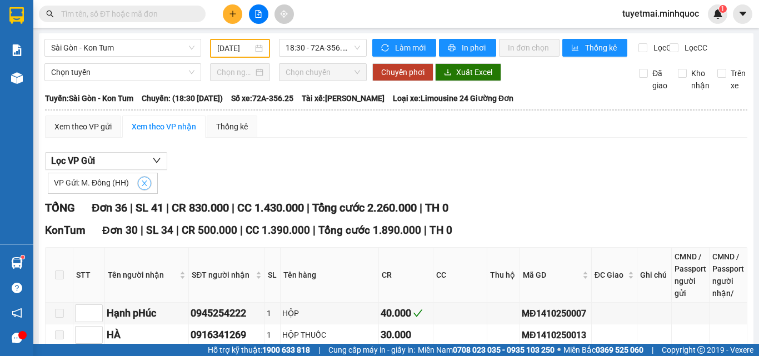
click at [143, 187] on icon "close" at bounding box center [145, 184] width 8 height 8
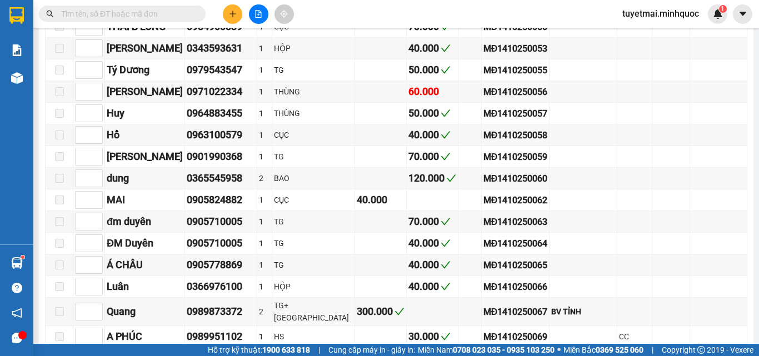
scroll to position [611, 0]
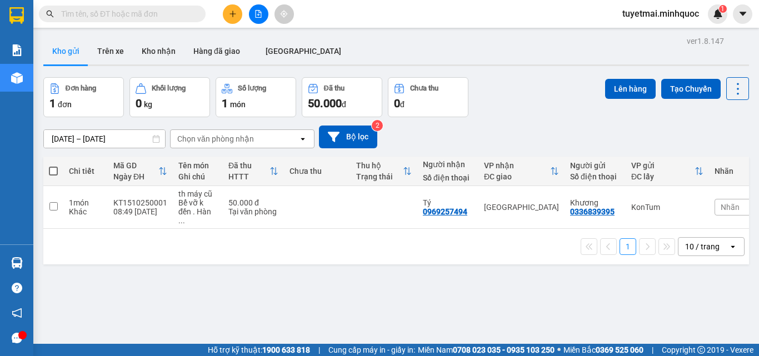
click at [93, 18] on input "text" at bounding box center [126, 14] width 131 height 12
paste input "MĐ1410250028"
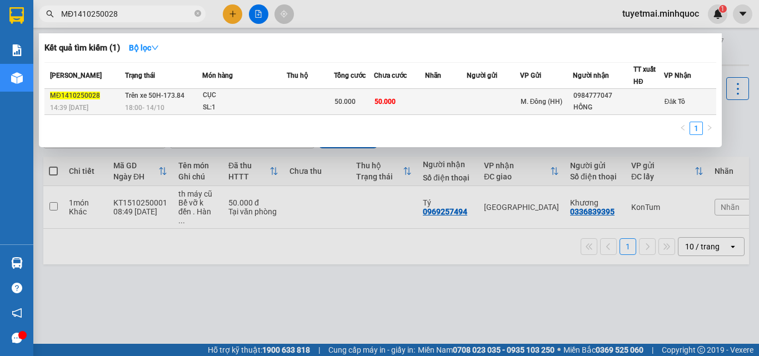
type input "MĐ1410250028"
click at [331, 98] on td at bounding box center [310, 102] width 47 height 26
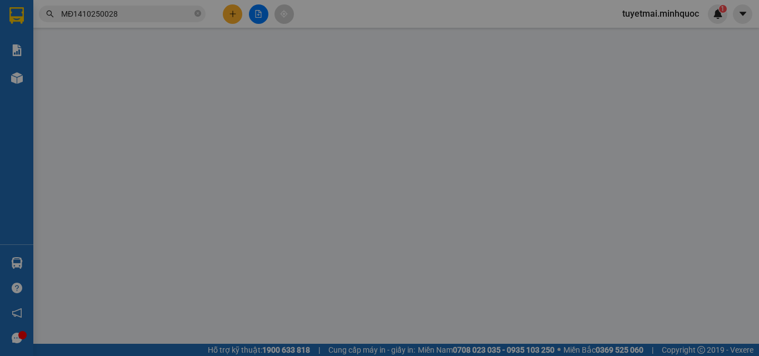
type input "0984777047"
type input "HỒNG"
type input "0"
type input "50.000"
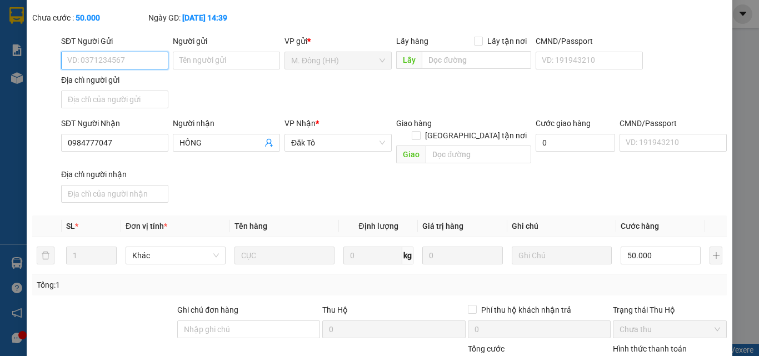
scroll to position [150, 0]
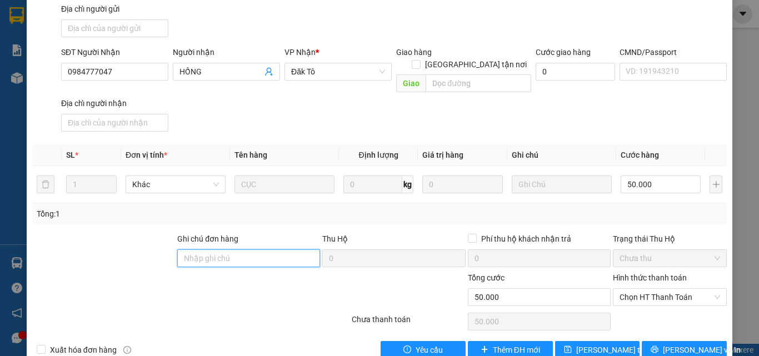
click at [190, 250] on input "Ghi chú đơn hàng" at bounding box center [248, 259] width 143 height 18
click at [227, 250] on input "Ghi chú đơn hàng" at bounding box center [248, 259] width 143 height 18
click at [664, 289] on span "Chọn HT Thanh Toán" at bounding box center [670, 297] width 101 height 17
type input "nh 15/10"
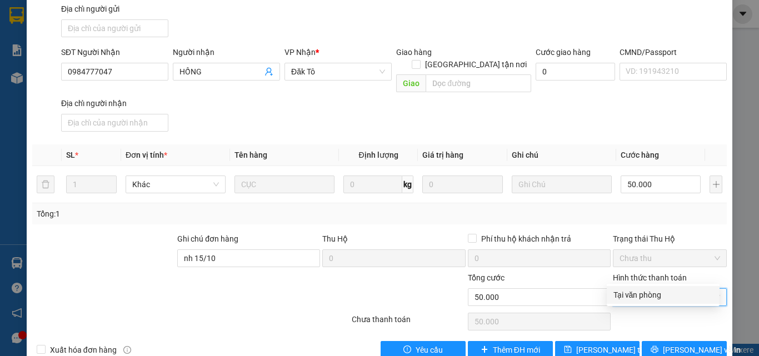
click at [651, 295] on div "Tại văn phòng" at bounding box center [664, 295] width 100 height 12
type input "0"
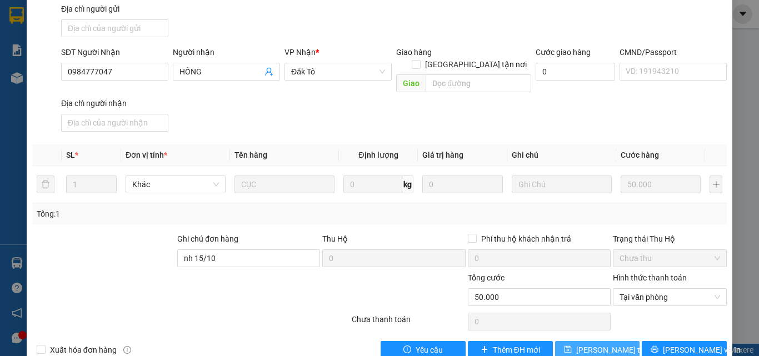
click at [589, 344] on span "[PERSON_NAME] thay đổi" at bounding box center [620, 350] width 89 height 12
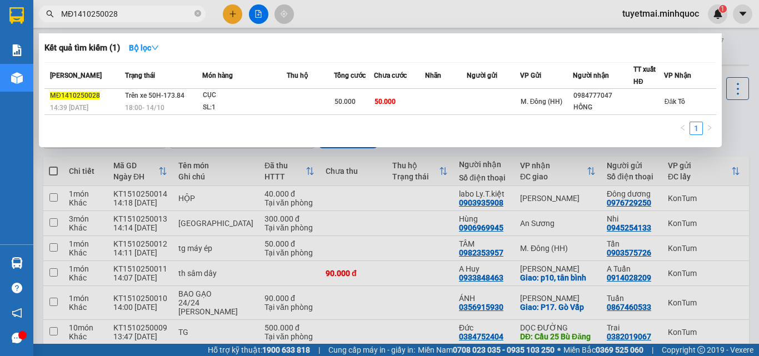
click at [163, 15] on input "MĐ1410250028" at bounding box center [126, 14] width 131 height 12
click at [120, 13] on input "MĐ1410250028" at bounding box center [126, 14] width 131 height 12
paste input "33"
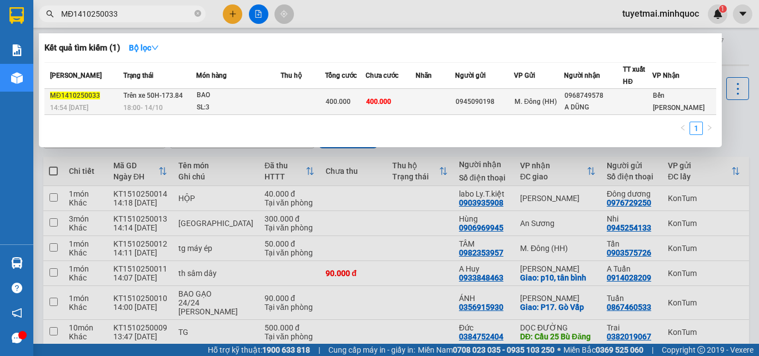
type input "MĐ1410250033"
click at [350, 102] on span "400.000" at bounding box center [338, 102] width 25 height 8
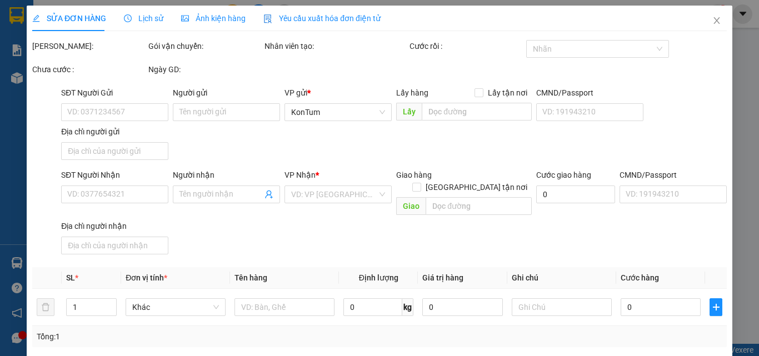
type input "0945090198"
type input "0968749578"
type input "A DŨNG"
type input "0"
type input "400.000"
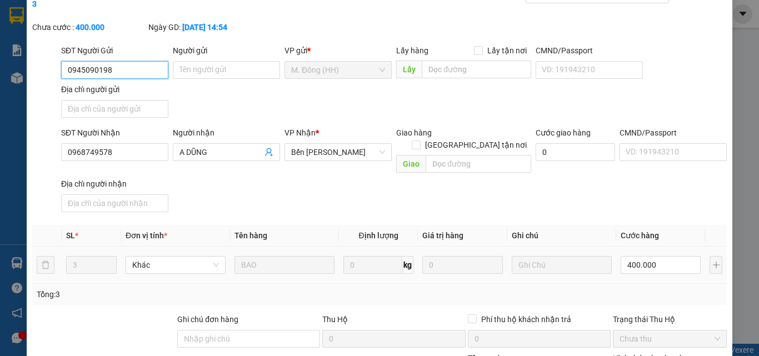
scroll to position [150, 0]
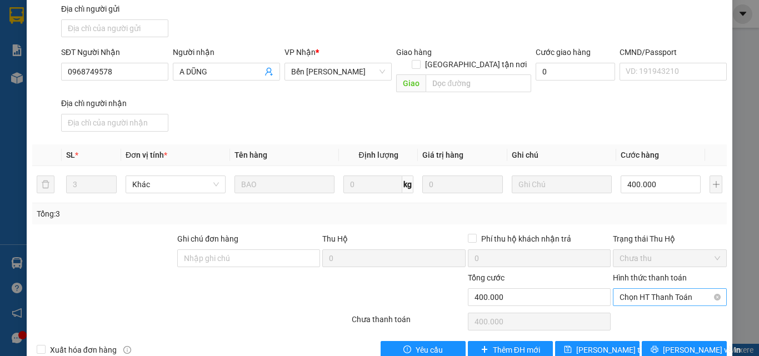
click at [640, 289] on span "Chọn HT Thanh Toán" at bounding box center [670, 297] width 101 height 17
click at [640, 296] on div "Tại văn phòng" at bounding box center [664, 295] width 100 height 12
type input "0"
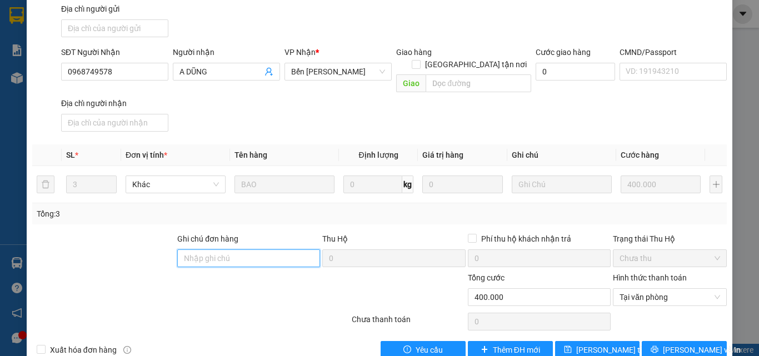
click at [242, 250] on input "Ghi chú đơn hàng" at bounding box center [248, 259] width 143 height 18
type input "b"
type input "nh 15/10"
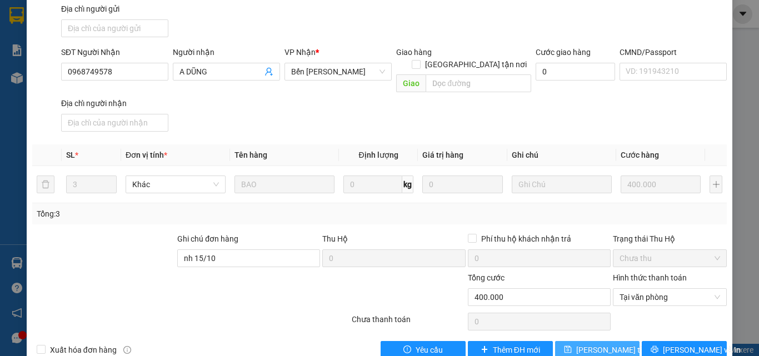
click at [601, 344] on span "[PERSON_NAME] thay đổi" at bounding box center [620, 350] width 89 height 12
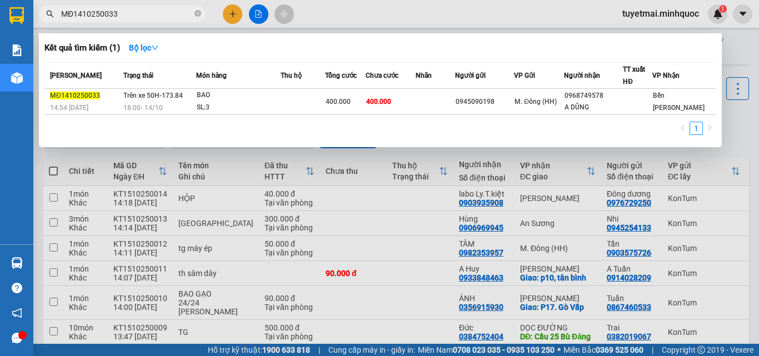
click at [135, 19] on input "MĐ1410250033" at bounding box center [126, 14] width 131 height 12
paste input "61"
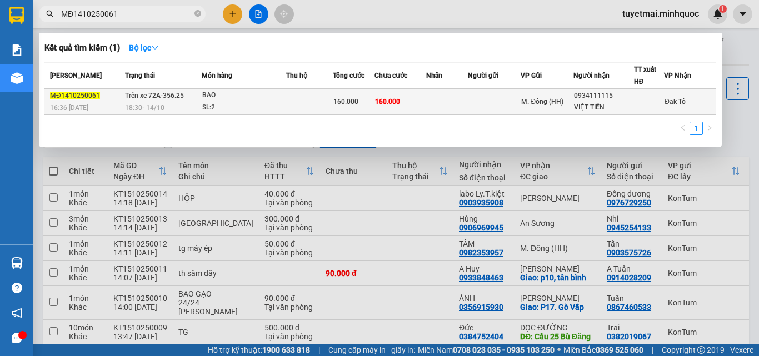
type input "MĐ1410250061"
click at [375, 105] on span "160.000" at bounding box center [387, 102] width 25 height 8
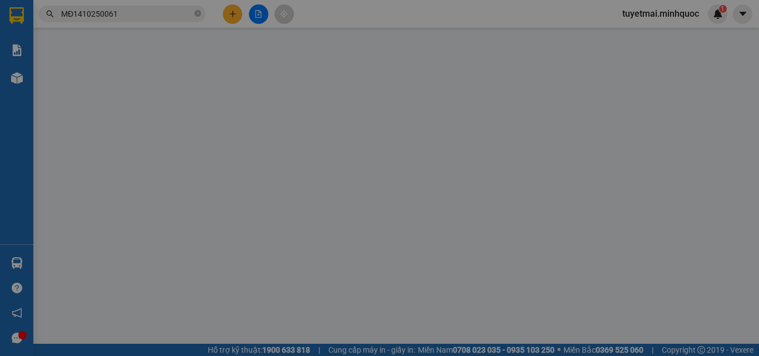
type input "0934111115"
type input "VIỆT TIẾN"
type input "0"
type input "160.000"
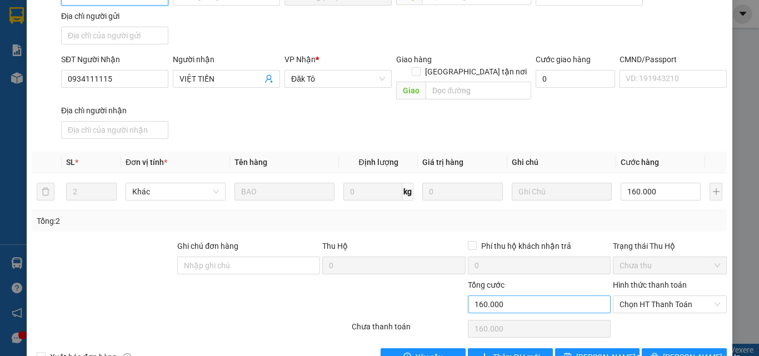
scroll to position [150, 0]
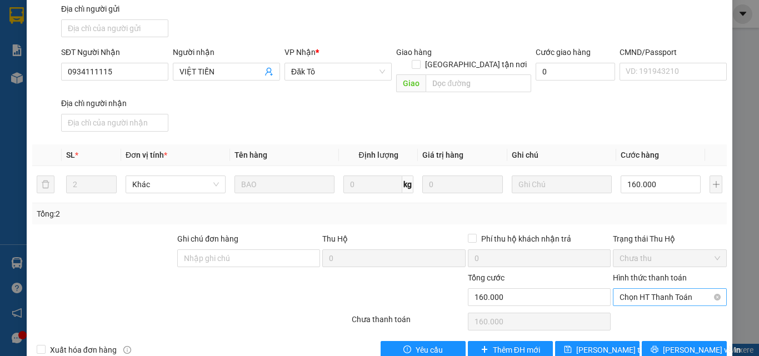
click at [628, 289] on span "Chọn HT Thanh Toán" at bounding box center [670, 297] width 101 height 17
click at [631, 291] on div "Tại văn phòng" at bounding box center [664, 295] width 100 height 12
type input "0"
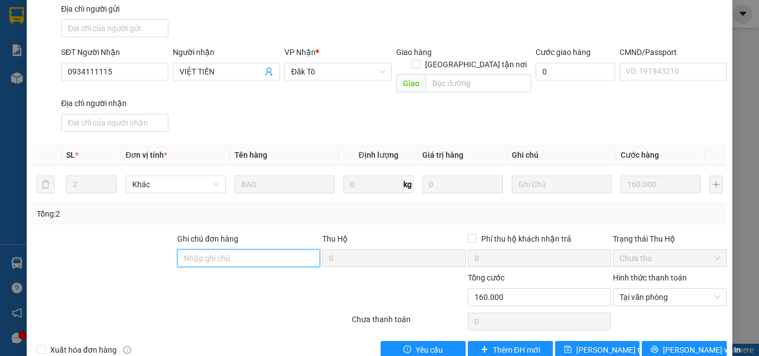
click at [225, 250] on input "Ghi chú đơn hàng" at bounding box center [248, 259] width 143 height 18
type input "nh 15/10"
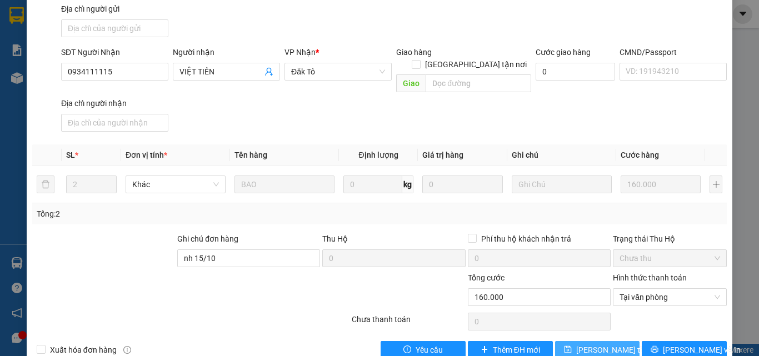
click at [605, 344] on span "[PERSON_NAME] thay đổi" at bounding box center [620, 350] width 89 height 12
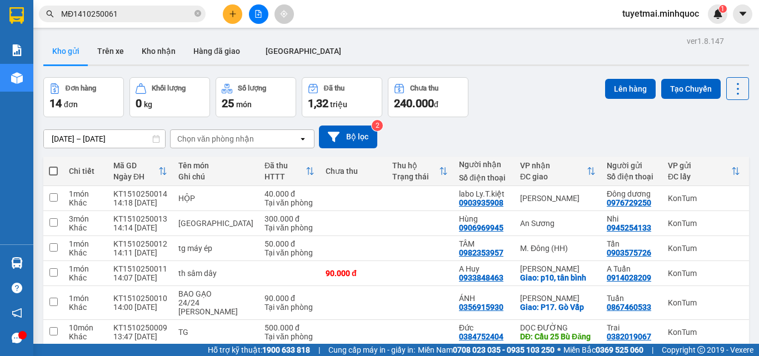
click at [159, 16] on input "MĐ1410250061" at bounding box center [126, 14] width 131 height 12
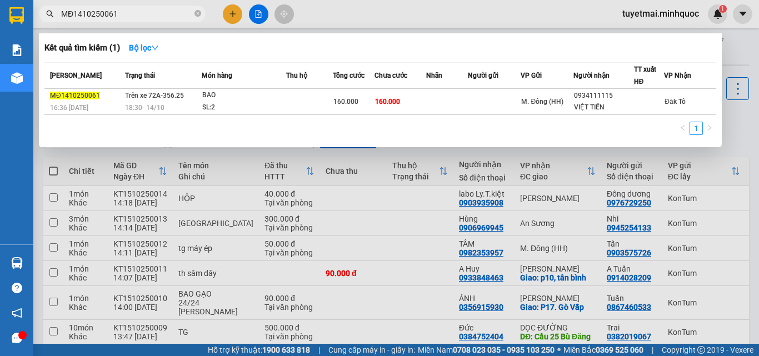
click at [158, 16] on input "MĐ1410250061" at bounding box center [126, 14] width 131 height 12
paste input "MĐ1410250068"
type input "MĐ1410250068"
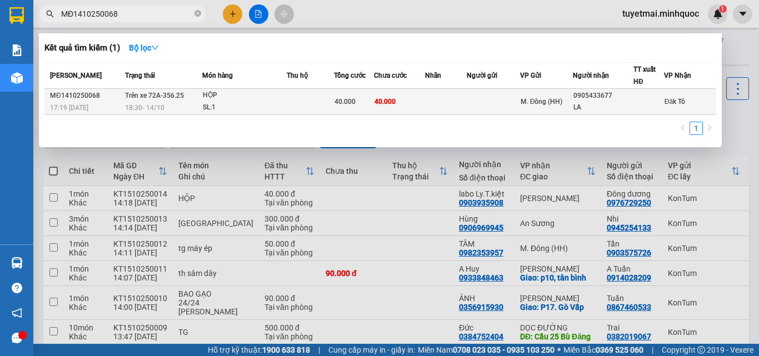
click at [353, 103] on span "40.000" at bounding box center [345, 102] width 21 height 8
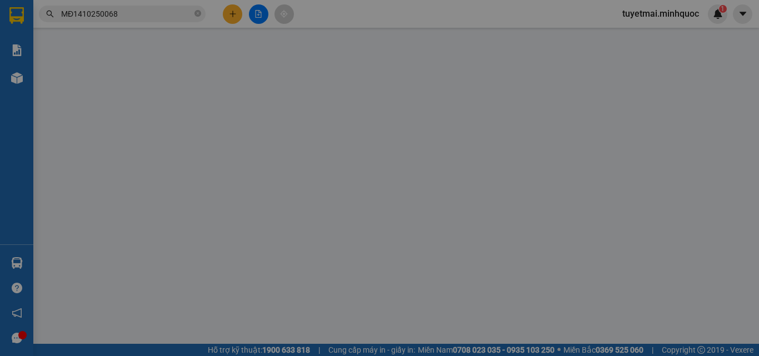
type input "0905433677"
type input "LA"
type input "0"
type input "40.000"
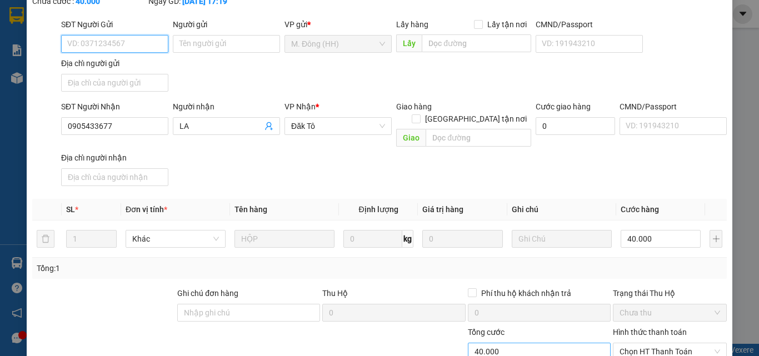
scroll to position [150, 0]
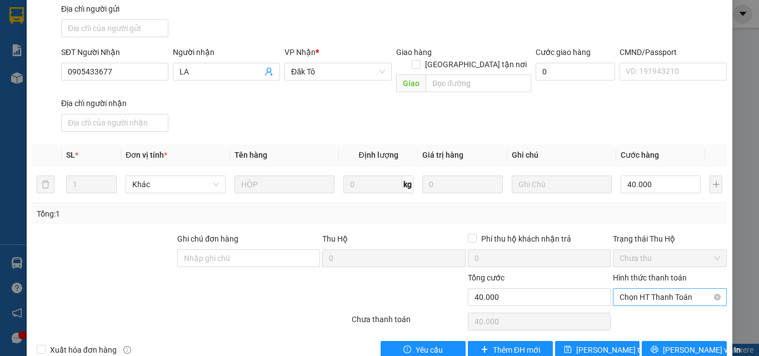
click at [650, 289] on span "Chọn HT Thanh Toán" at bounding box center [670, 297] width 101 height 17
click at [649, 299] on div "Tại văn phòng" at bounding box center [664, 295] width 100 height 12
type input "0"
click at [253, 250] on input "Ghi chú đơn hàng" at bounding box center [248, 259] width 143 height 18
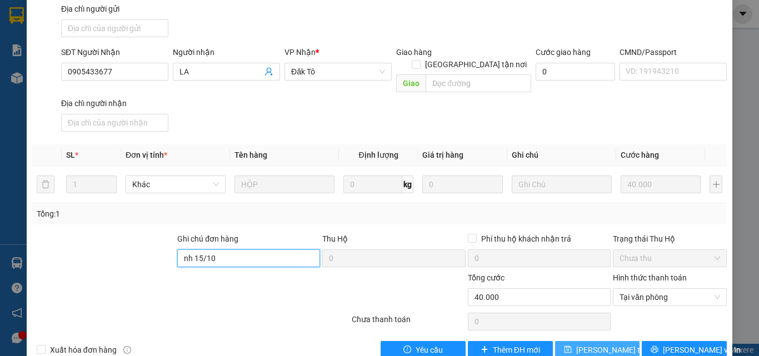
type input "nh 15/10"
click at [595, 344] on span "[PERSON_NAME] thay đổi" at bounding box center [620, 350] width 89 height 12
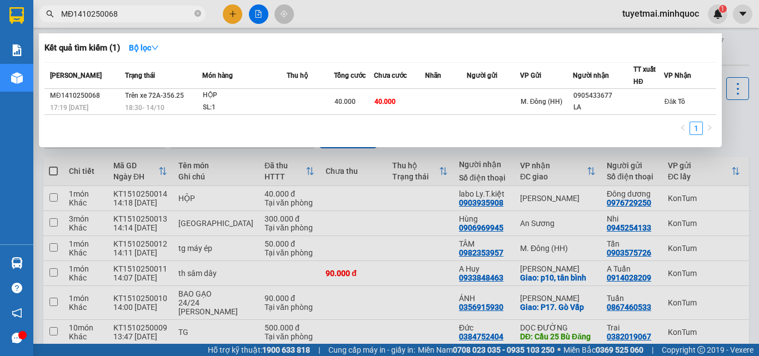
click at [143, 13] on input "MĐ1410250068" at bounding box center [126, 14] width 131 height 12
paste input "PQ1410250024"
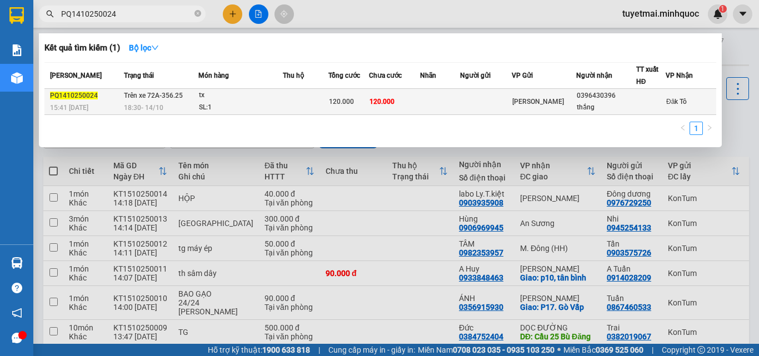
type input "PQ1410250024"
click at [346, 99] on span "120.000" at bounding box center [341, 102] width 25 height 8
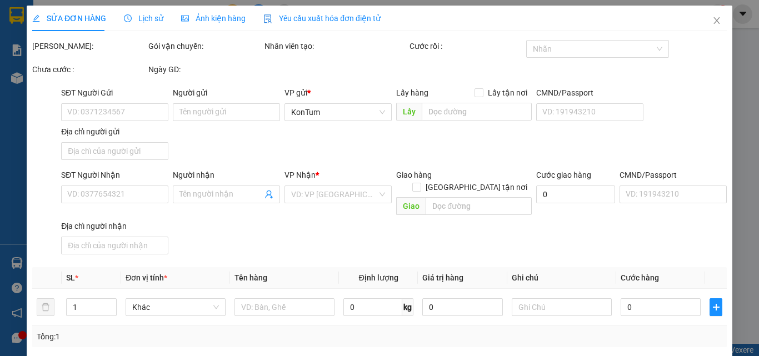
type input "0396430396"
type input "thắng"
type input "0"
type input "120.000"
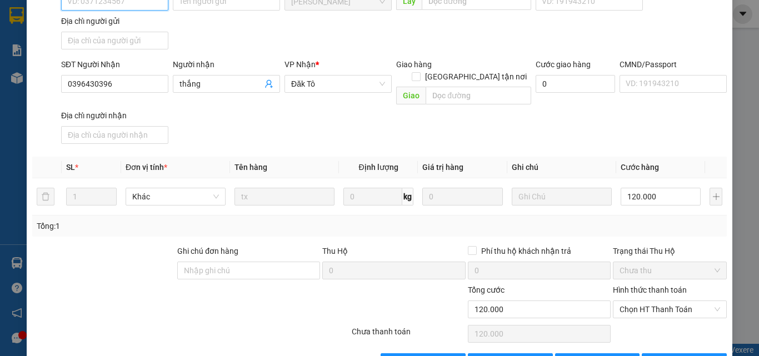
scroll to position [150, 0]
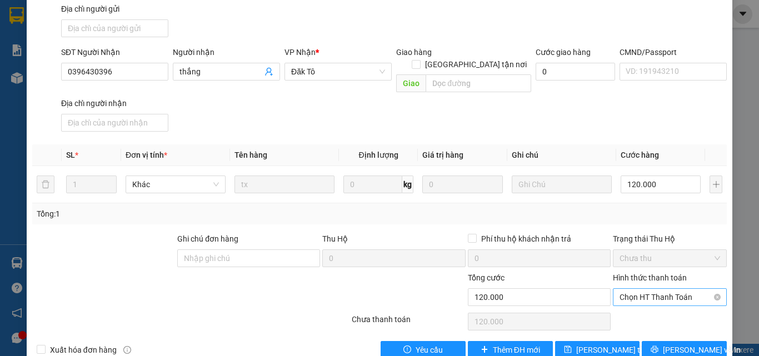
click at [638, 289] on span "Chọn HT Thanh Toán" at bounding box center [670, 297] width 101 height 17
click at [636, 297] on div "Tại văn phòng" at bounding box center [664, 295] width 100 height 12
type input "0"
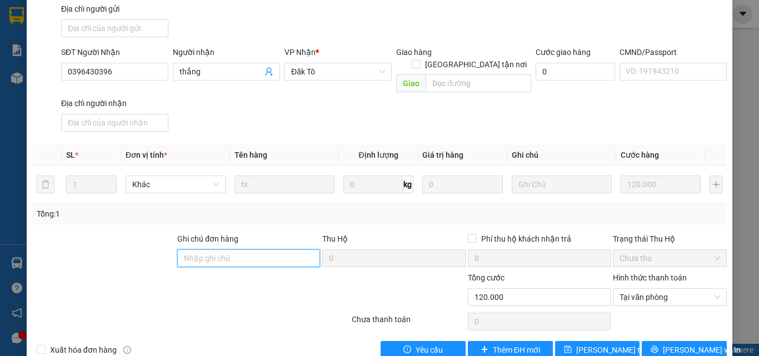
click at [253, 250] on input "Ghi chú đơn hàng" at bounding box center [248, 259] width 143 height 18
type input "nh 15/10"
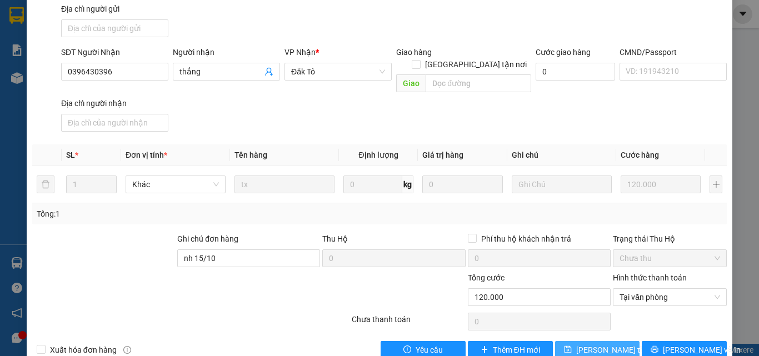
click at [598, 341] on button "[PERSON_NAME] thay đổi" at bounding box center [597, 350] width 85 height 18
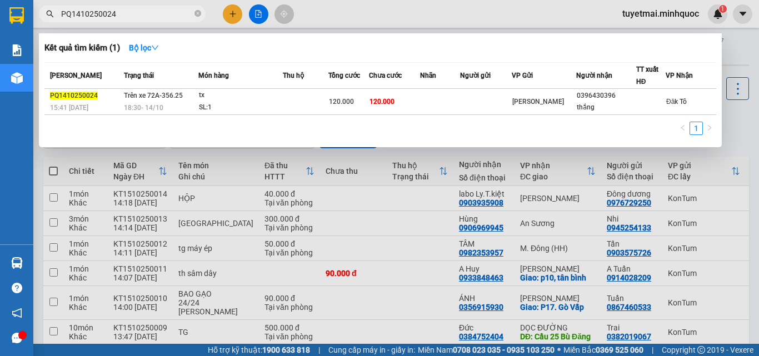
click at [132, 11] on input "PQ1410250024" at bounding box center [126, 14] width 131 height 12
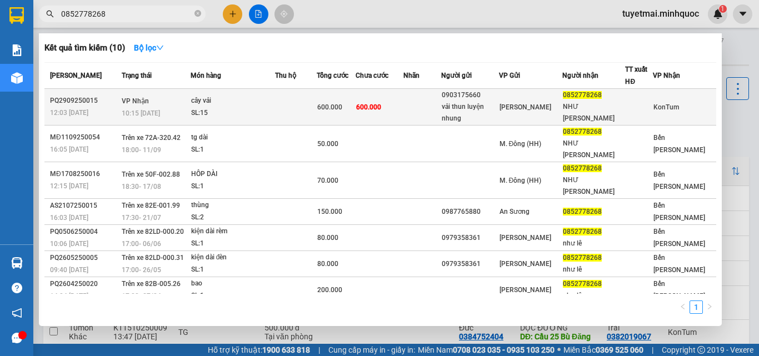
type input "0852778268"
click at [404, 107] on td "600.000" at bounding box center [380, 107] width 48 height 37
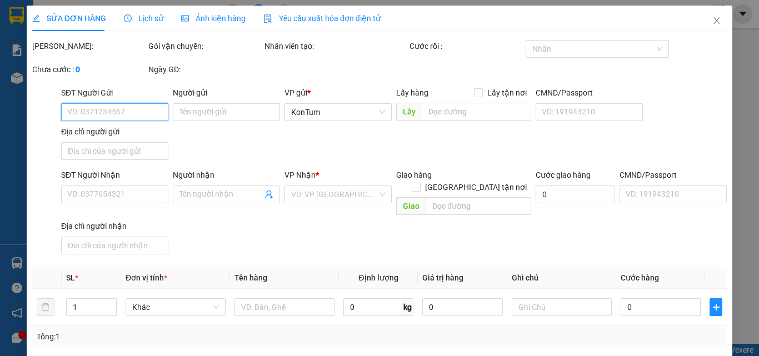
type input "0903175660"
type input "vải thun luyện nhung"
type input "0852778268"
type input "NHƯ [PERSON_NAME]"
type input "NH 2/10"
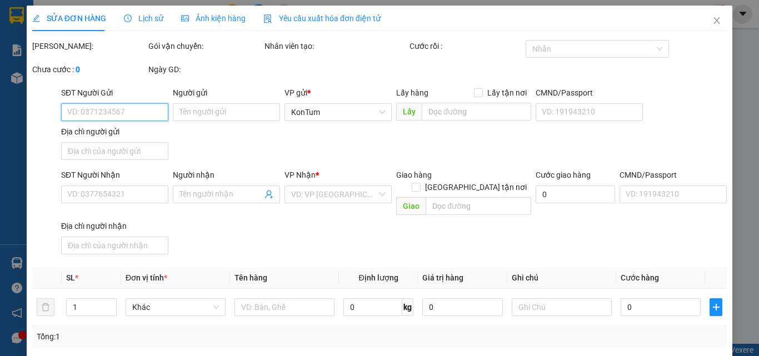
type input "0"
type input "600.000"
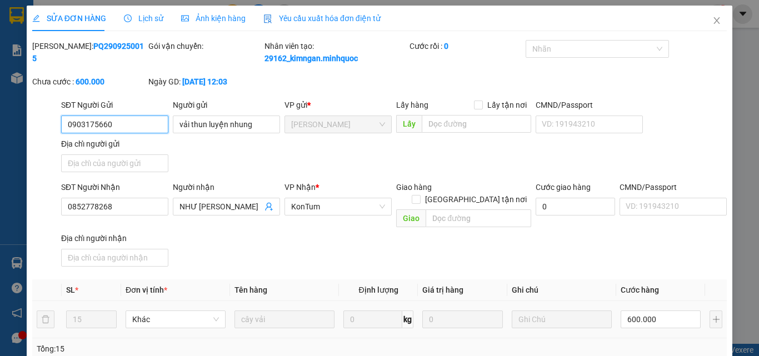
scroll to position [147, 0]
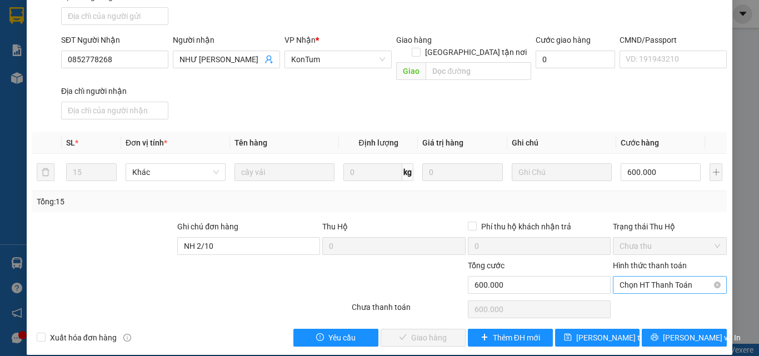
click at [647, 277] on span "Chọn HT Thanh Toán" at bounding box center [670, 285] width 101 height 17
click at [644, 297] on div "Tại văn phòng" at bounding box center [664, 295] width 100 height 12
type input "0"
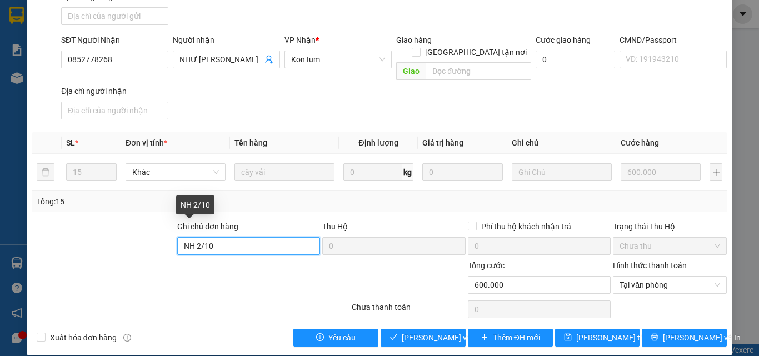
click at [252, 237] on input "NH 2/10" at bounding box center [248, 246] width 143 height 18
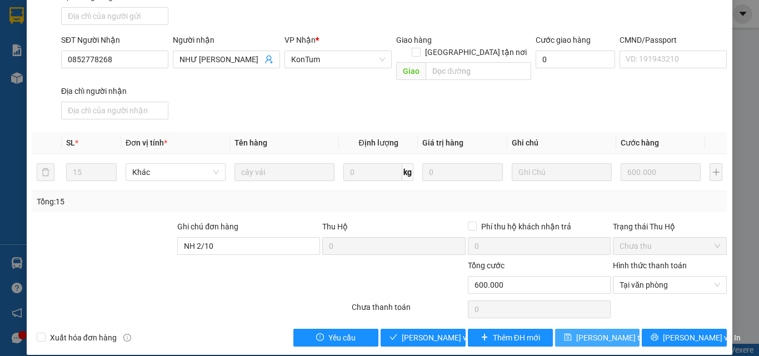
click at [588, 332] on span "[PERSON_NAME] thay đổi" at bounding box center [620, 338] width 89 height 12
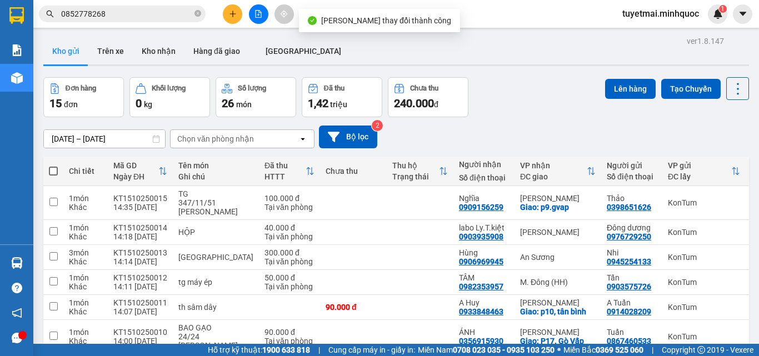
click at [134, 19] on input "0852778268" at bounding box center [126, 14] width 131 height 12
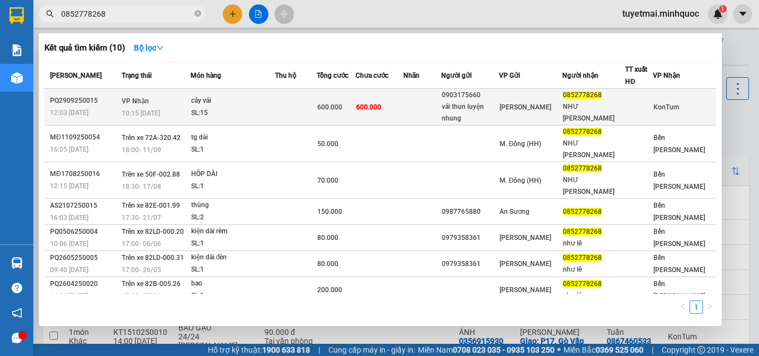
click at [317, 101] on td at bounding box center [296, 107] width 42 height 37
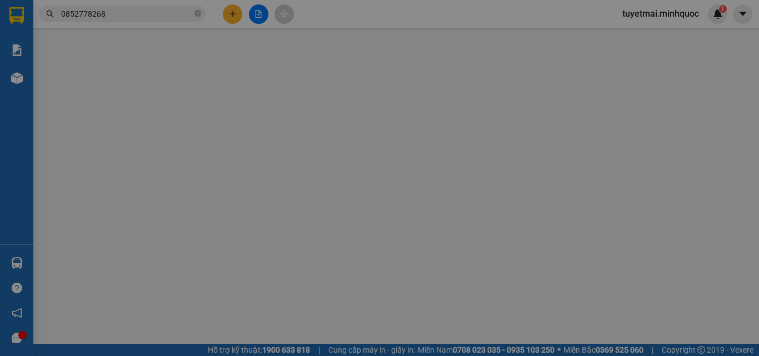
type input "0903175660"
type input "vải thun luyện nhung"
type input "0852778268"
type input "NHƯ [PERSON_NAME]"
type input "NH 2/10"
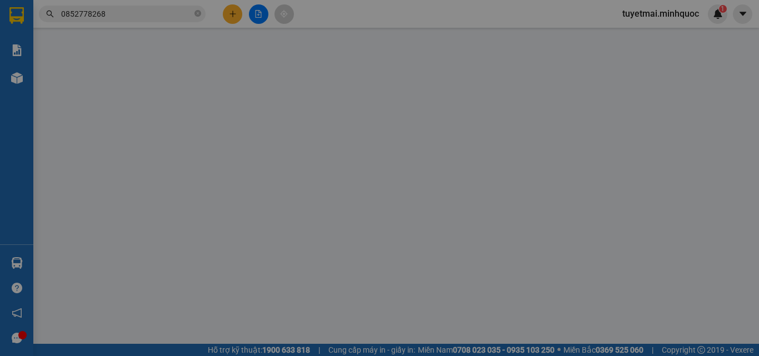
type input "0"
type input "600.000"
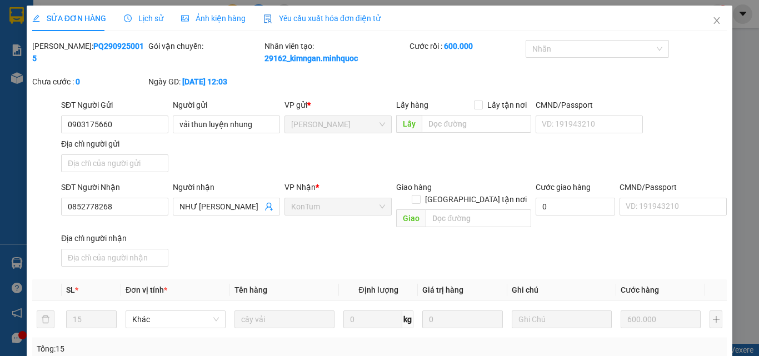
click at [133, 17] on span "Lịch sử" at bounding box center [143, 18] width 39 height 9
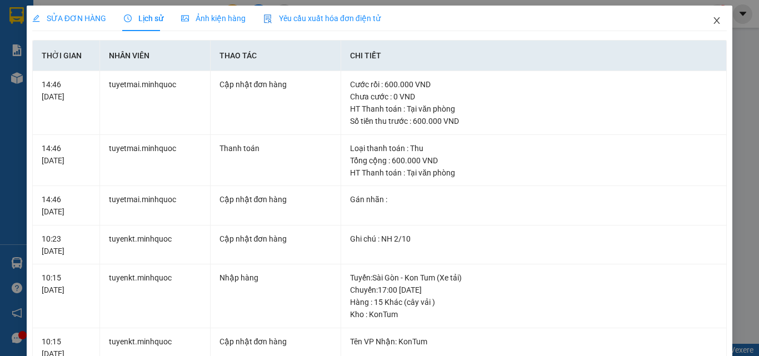
click at [713, 16] on span "Close" at bounding box center [717, 21] width 31 height 31
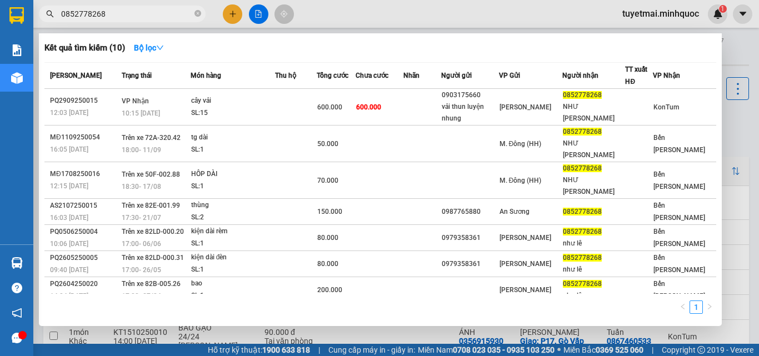
click at [137, 12] on input "0852778268" at bounding box center [126, 14] width 131 height 12
click at [135, 14] on input "0852778268" at bounding box center [126, 14] width 131 height 12
paste input "KT131025004"
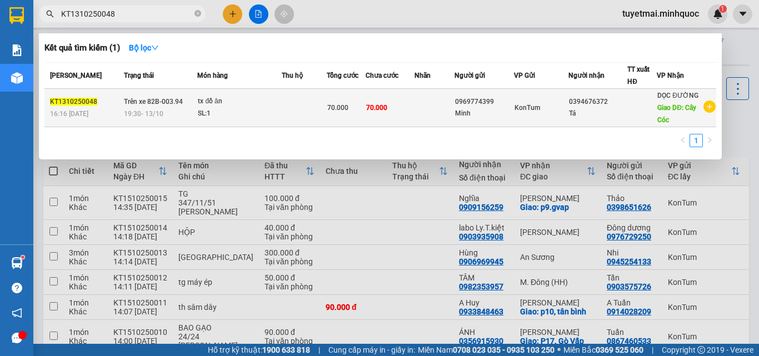
type input "KT1310250048"
click at [374, 106] on span "70.000" at bounding box center [376, 108] width 21 height 8
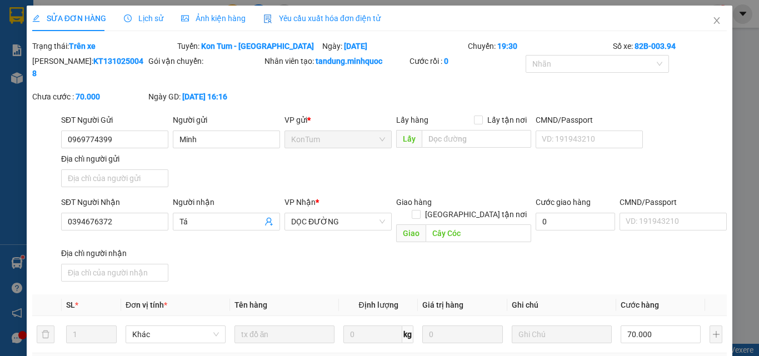
type input "0969774399"
type input "Minh"
type input "0394676372"
type input "Tá"
type input "Cây Cóc"
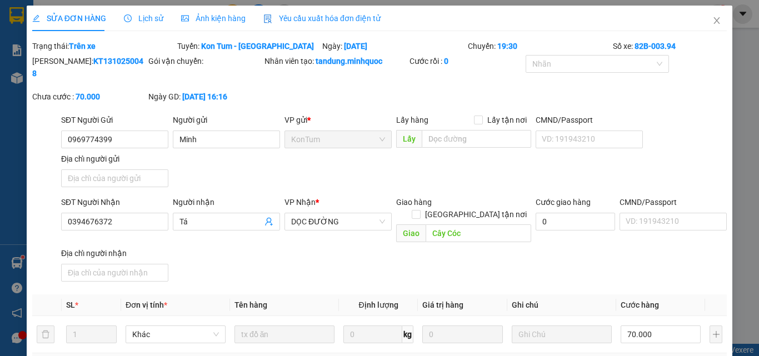
type input "0"
type input "70.000"
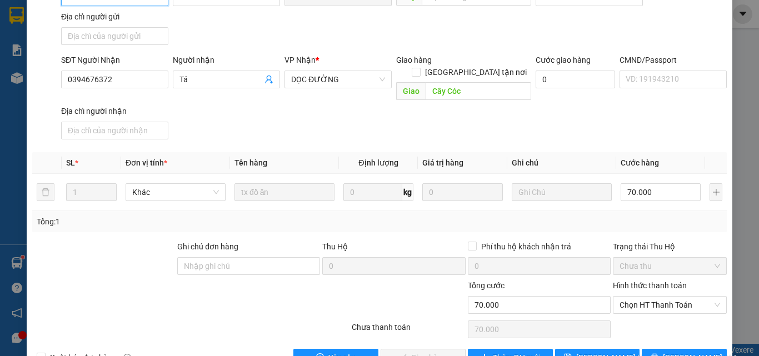
scroll to position [150, 0]
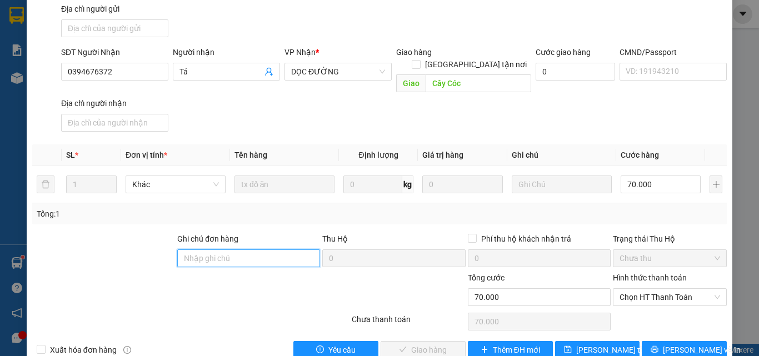
click at [240, 250] on input "Ghi chú đơn hàng" at bounding box center [248, 259] width 143 height 18
click at [641, 289] on span "Chọn HT Thanh Toán" at bounding box center [670, 297] width 101 height 17
type input "sổ kho 15/10"
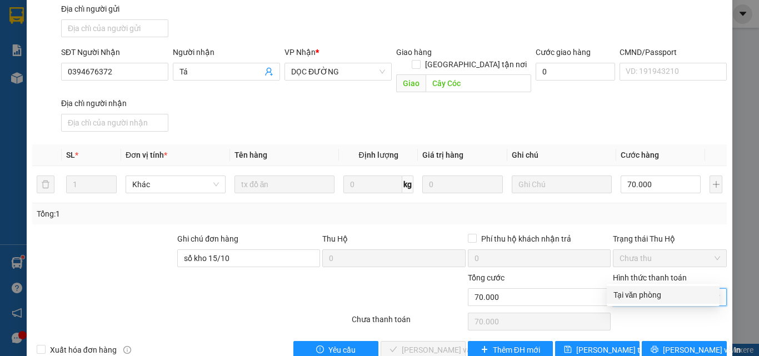
click at [629, 291] on div "Tại văn phòng" at bounding box center [664, 295] width 100 height 12
type input "0"
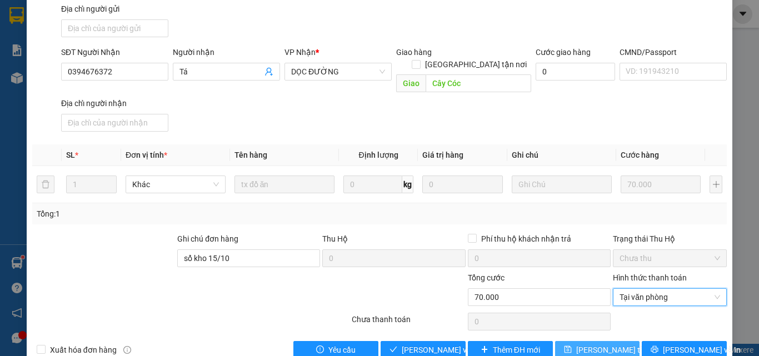
click at [593, 341] on button "[PERSON_NAME] thay đổi" at bounding box center [597, 350] width 85 height 18
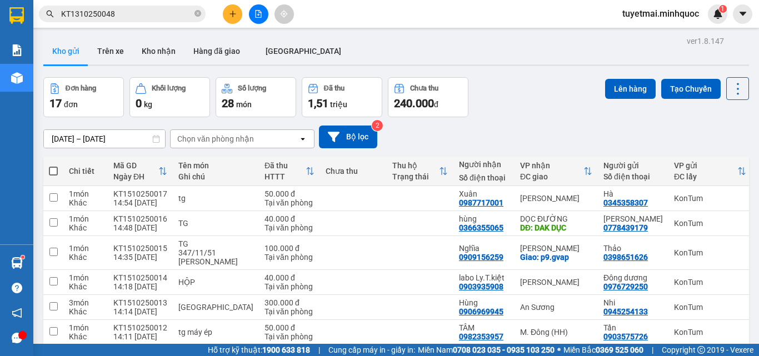
click at [122, 21] on span "KT1310250048" at bounding box center [122, 14] width 167 height 17
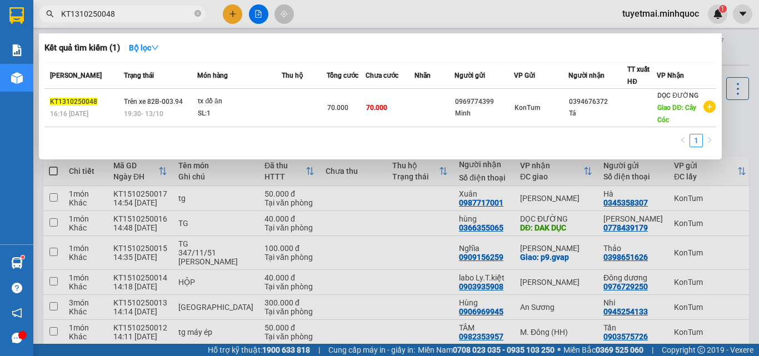
click at [122, 17] on input "KT1310250048" at bounding box center [126, 14] width 131 height 12
paste input "03"
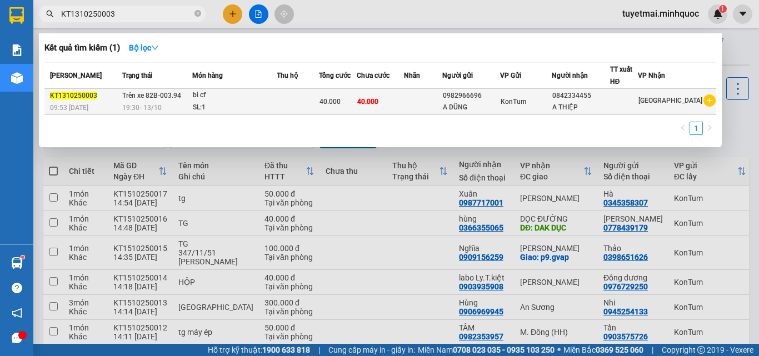
type input "KT1310250003"
click at [346, 110] on td "40.000" at bounding box center [338, 102] width 38 height 26
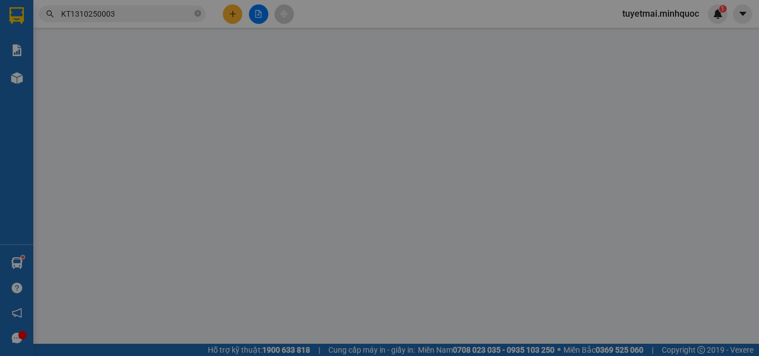
type input "0982966696"
type input "A DŨNG"
type input "0842334455"
type input "A THIỆP"
type input "0"
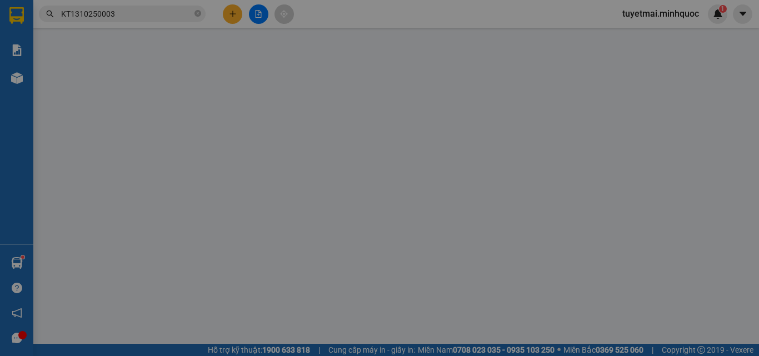
type input "40.000"
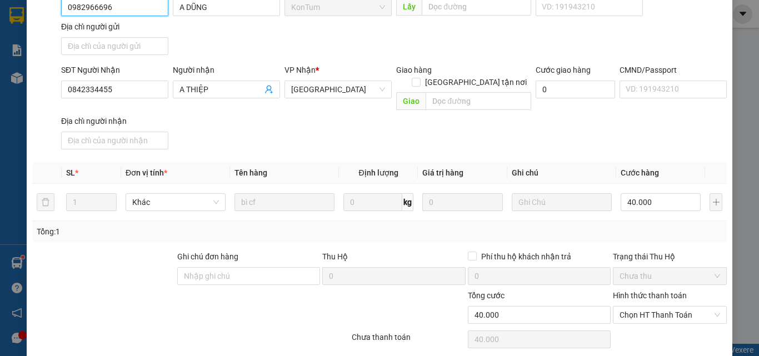
scroll to position [150, 0]
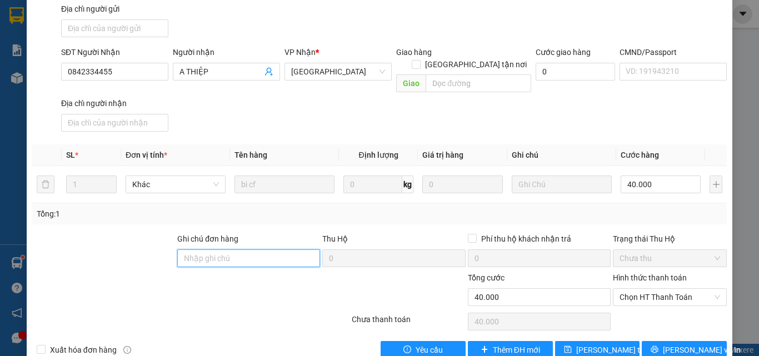
click at [244, 250] on input "Ghi chú đơn hàng" at bounding box center [248, 259] width 143 height 18
click at [638, 289] on span "Chọn HT Thanh Toán" at bounding box center [670, 297] width 101 height 17
type input "sổ kho 15/10"
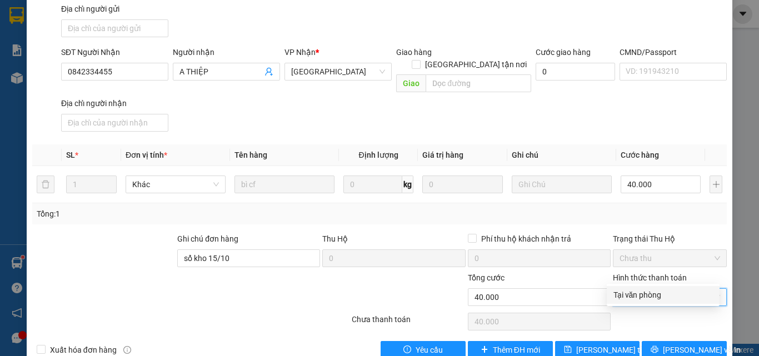
click at [633, 291] on div "Tại văn phòng" at bounding box center [664, 295] width 100 height 12
type input "0"
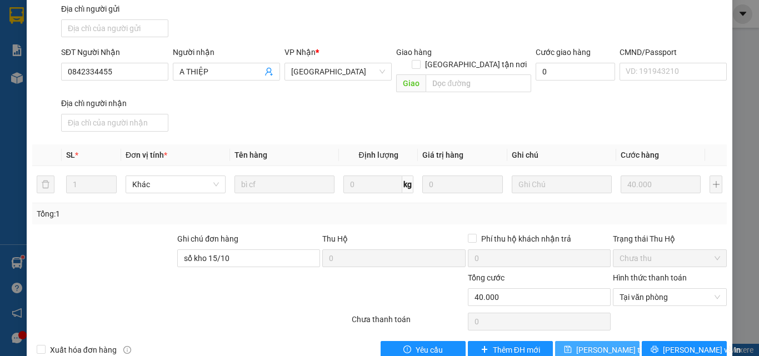
click at [591, 341] on button "[PERSON_NAME] thay đổi" at bounding box center [597, 350] width 85 height 18
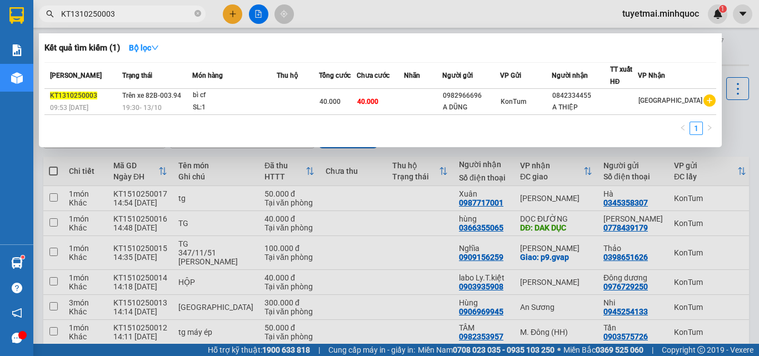
click at [145, 16] on input "KT1310250003" at bounding box center [126, 14] width 131 height 12
paste input "50"
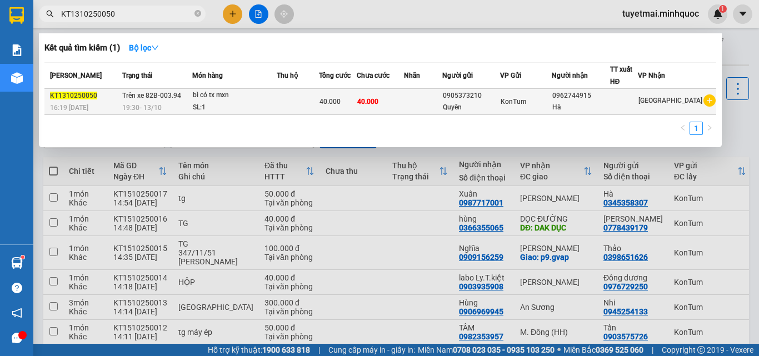
type input "KT1310250050"
click at [400, 104] on td "40.000" at bounding box center [380, 102] width 47 height 26
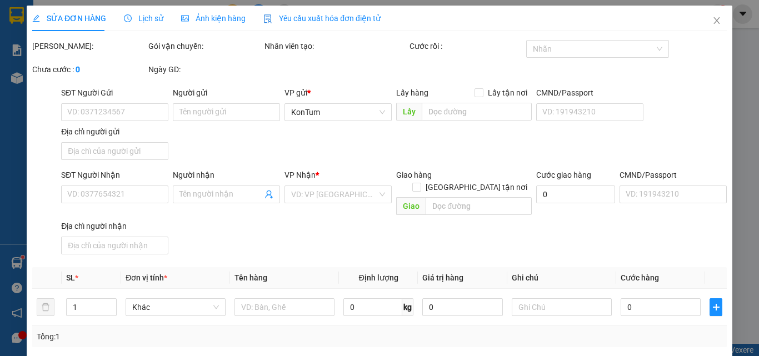
type input "0905373210"
type input "Quyên"
type input "0962744915"
type input "Hà"
type input "0"
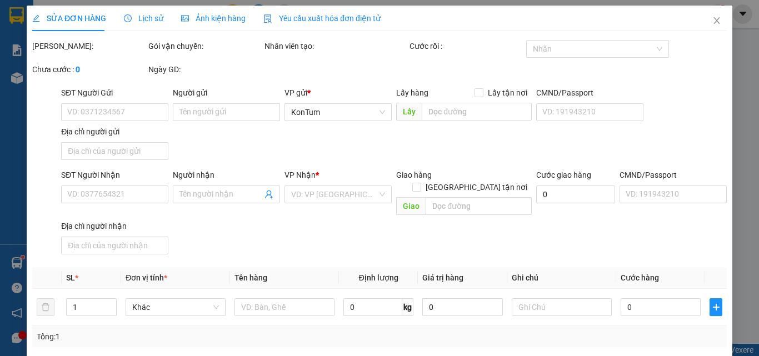
type input "40.000"
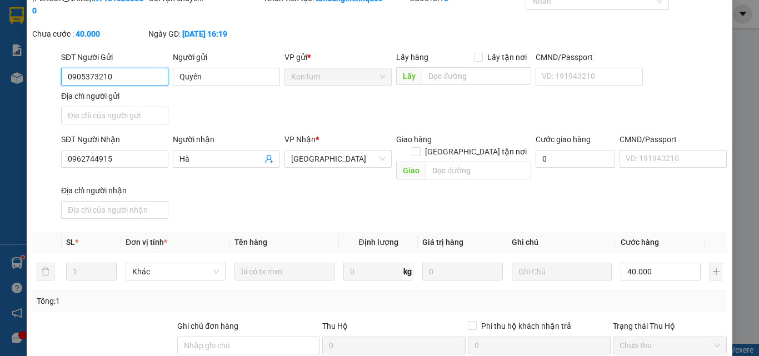
scroll to position [111, 0]
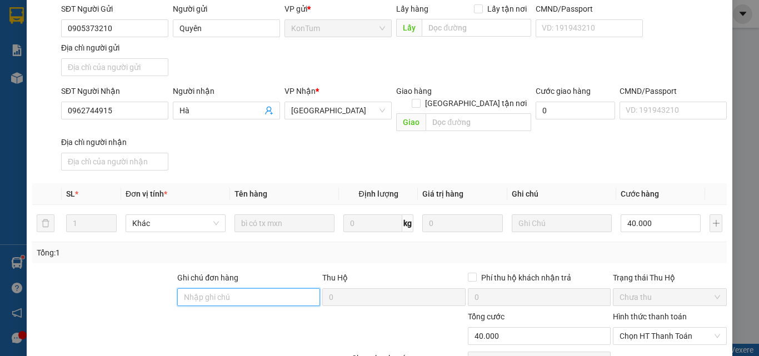
click at [242, 289] on input "Ghi chú đơn hàng" at bounding box center [248, 298] width 143 height 18
type input "sổ kho 15/10"
click at [648, 321] on div "Hình thức thanh toán Chọn HT Thanh Toán" at bounding box center [670, 330] width 114 height 39
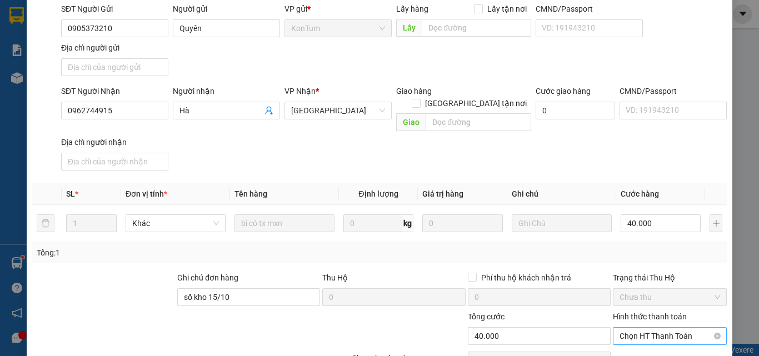
click at [648, 328] on span "Chọn HT Thanh Toán" at bounding box center [670, 336] width 101 height 17
click at [641, 331] on div "Tại văn phòng" at bounding box center [664, 334] width 100 height 12
type input "0"
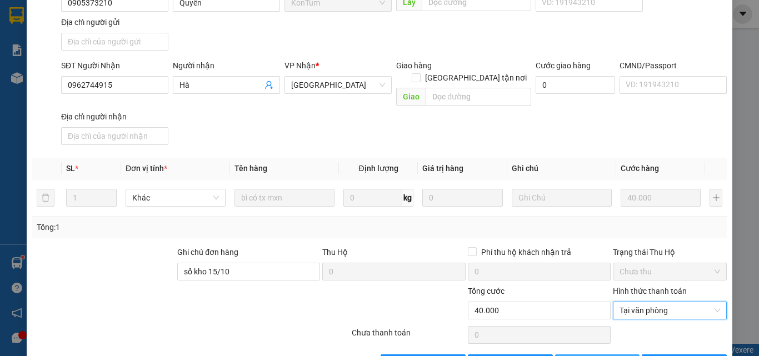
scroll to position [150, 0]
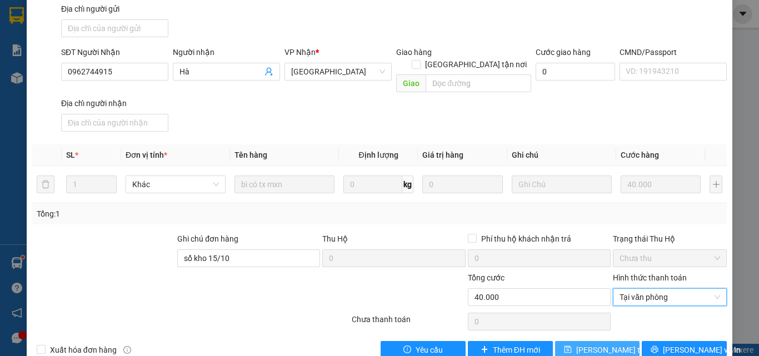
click at [595, 344] on span "[PERSON_NAME] thay đổi" at bounding box center [620, 350] width 89 height 12
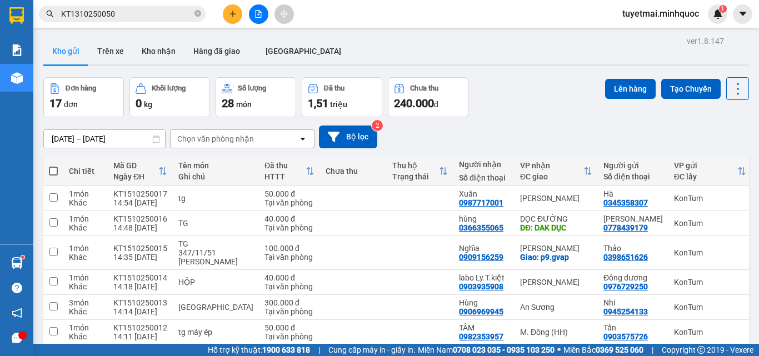
click at [137, 14] on input "KT1310250050" at bounding box center [126, 14] width 131 height 12
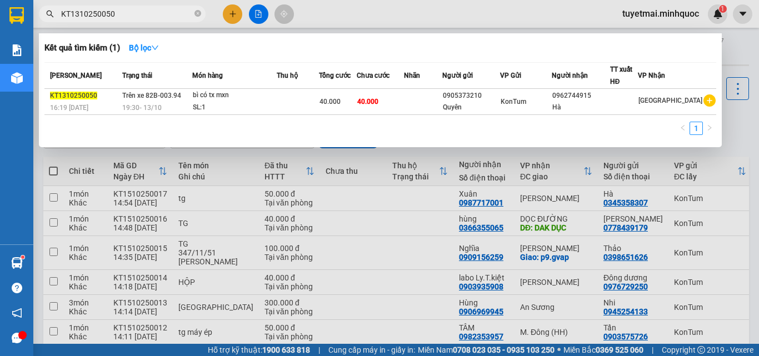
click at [137, 13] on input "KT1310250050" at bounding box center [126, 14] width 131 height 12
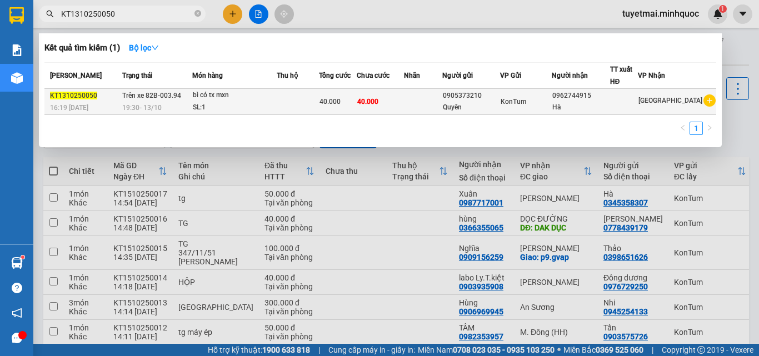
click at [350, 101] on div "40.000" at bounding box center [338, 102] width 37 height 12
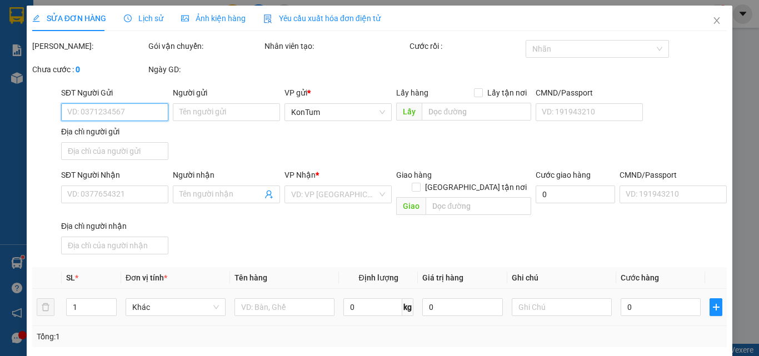
type input "0905373210"
type input "Quyên"
type input "0962744915"
type input "Hà"
type input "sổ kho 15/10"
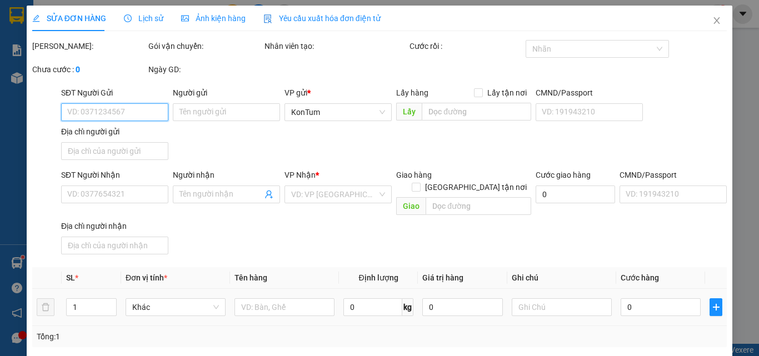
type input "0"
type input "40.000"
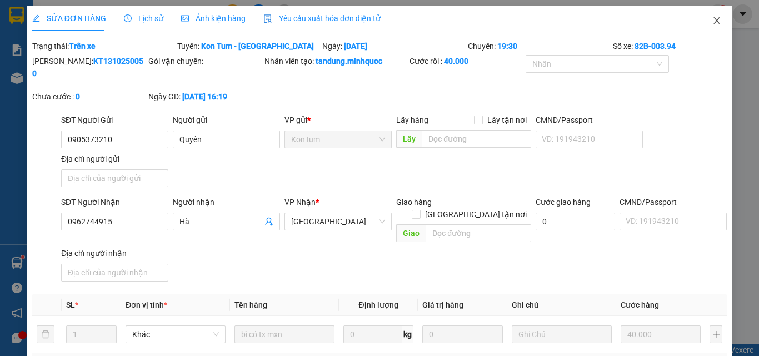
click at [714, 21] on icon "close" at bounding box center [717, 20] width 6 height 7
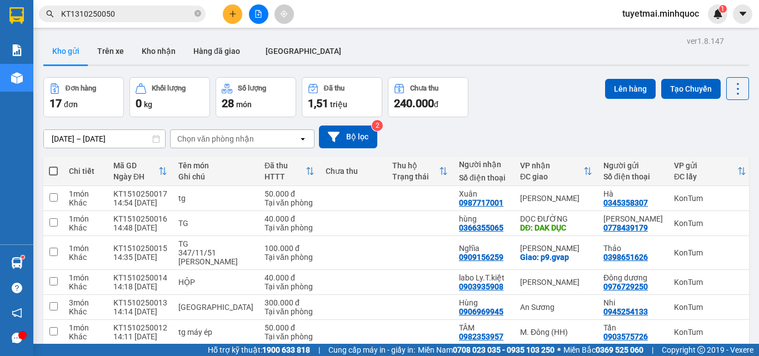
click at [129, 11] on input "KT1310250050" at bounding box center [126, 14] width 131 height 12
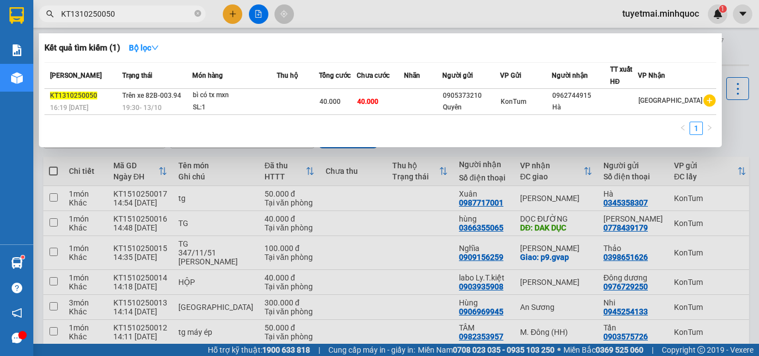
click at [129, 11] on input "KT1310250050" at bounding box center [126, 14] width 131 height 12
paste input "KT1310250073"
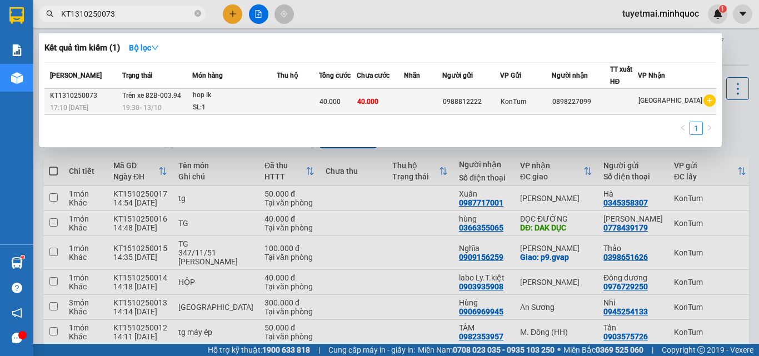
type input "KT1310250073"
click at [333, 105] on span "40.000" at bounding box center [330, 102] width 21 height 8
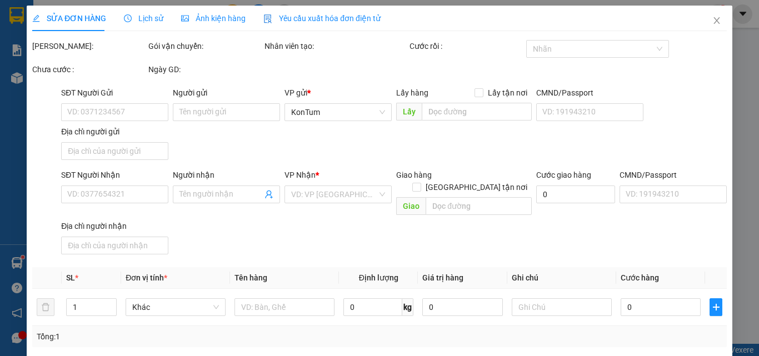
type input "0988812222"
type input "0898227099"
type input "0"
type input "40.000"
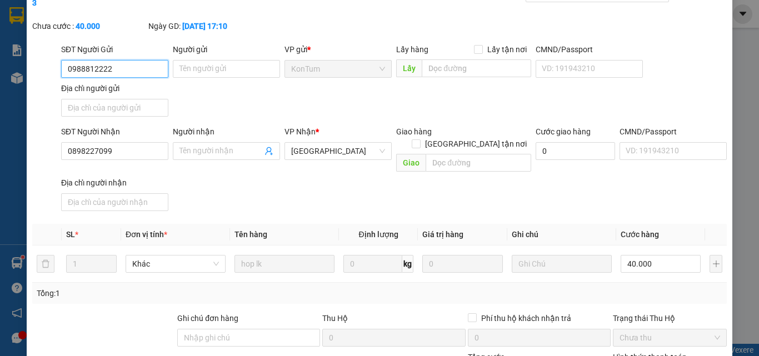
scroll to position [111, 0]
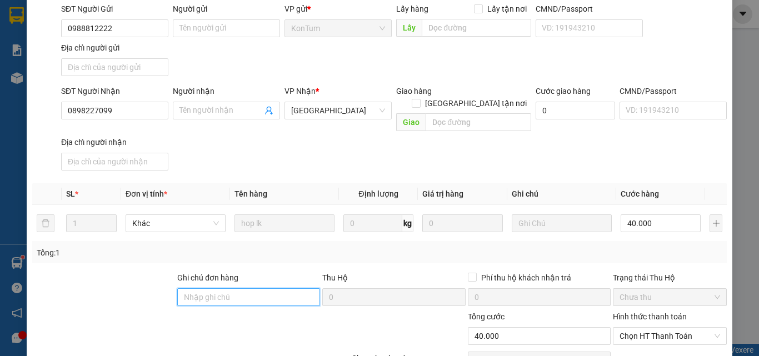
click at [247, 289] on input "Ghi chú đơn hàng" at bounding box center [248, 298] width 143 height 18
click at [665, 328] on span "Chọn HT Thanh Toán" at bounding box center [670, 336] width 101 height 17
type input "sổ kho 15/10"
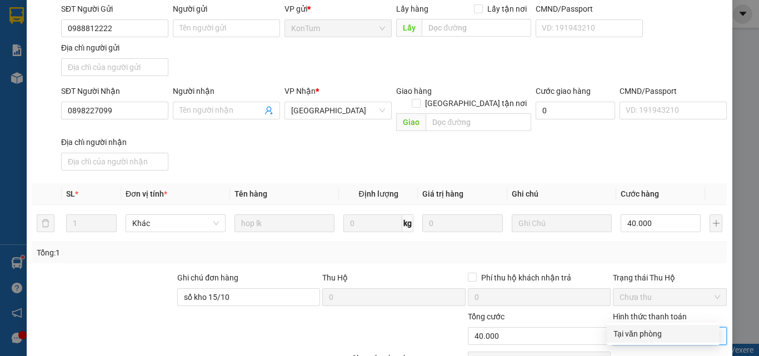
click at [650, 334] on div "Tại văn phòng" at bounding box center [664, 334] width 100 height 12
type input "0"
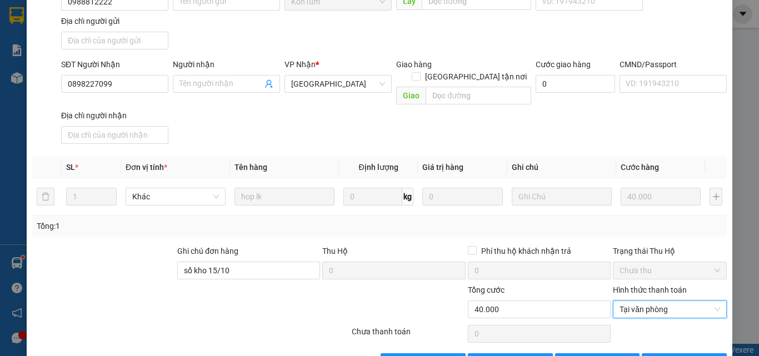
scroll to position [150, 0]
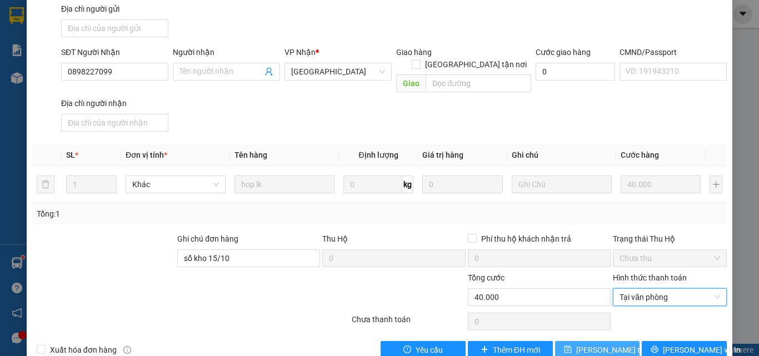
click at [608, 344] on span "[PERSON_NAME] thay đổi" at bounding box center [620, 350] width 89 height 12
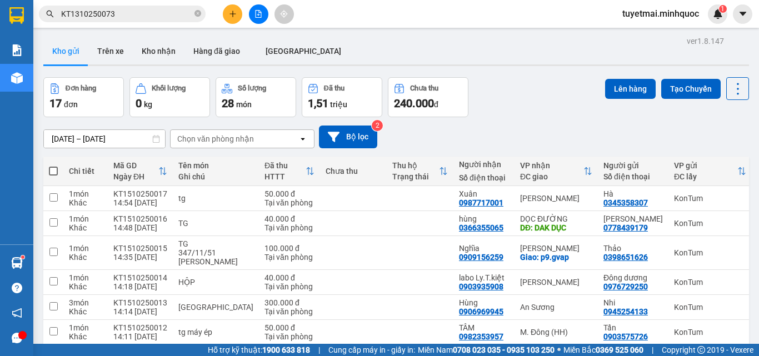
click at [140, 18] on input "KT1310250073" at bounding box center [126, 14] width 131 height 12
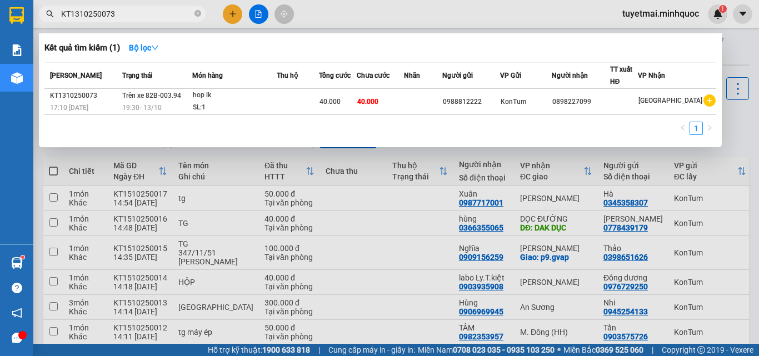
click at [141, 18] on input "KT1310250073" at bounding box center [126, 14] width 131 height 12
paste input "87"
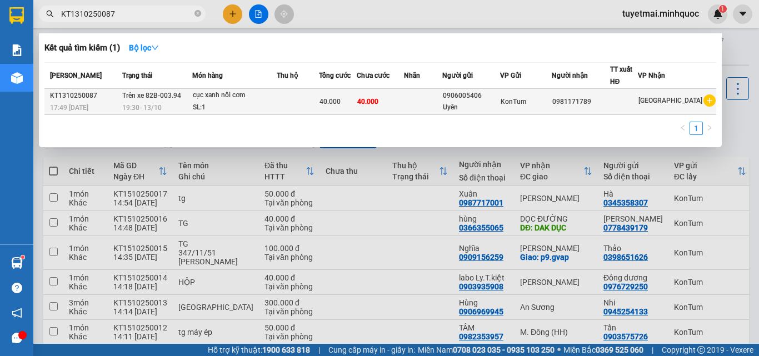
type input "KT1310250087"
click at [404, 106] on td "40.000" at bounding box center [380, 102] width 47 height 26
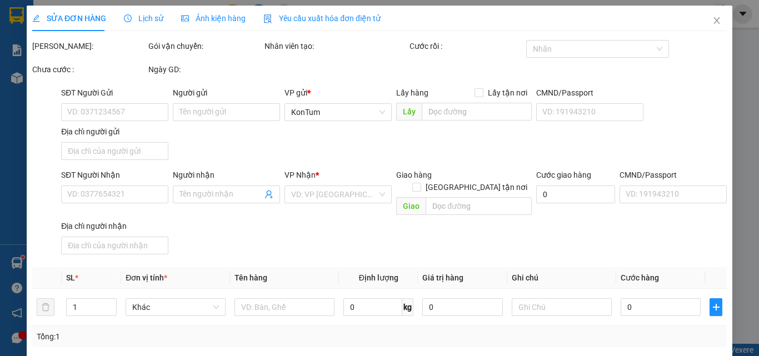
type input "0906005406"
type input "Uyên"
type input "0981171789"
type input "0"
type input "40.000"
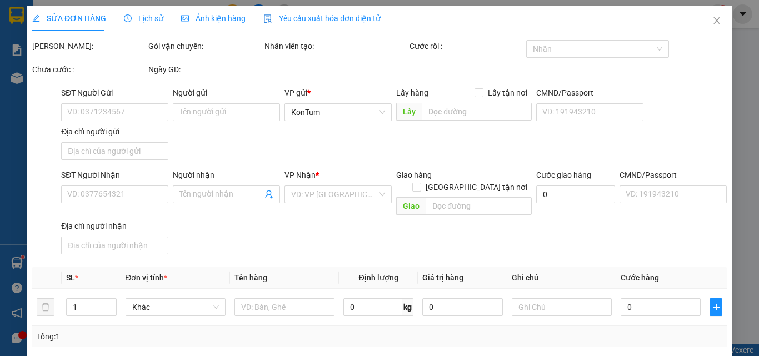
type input "40.000"
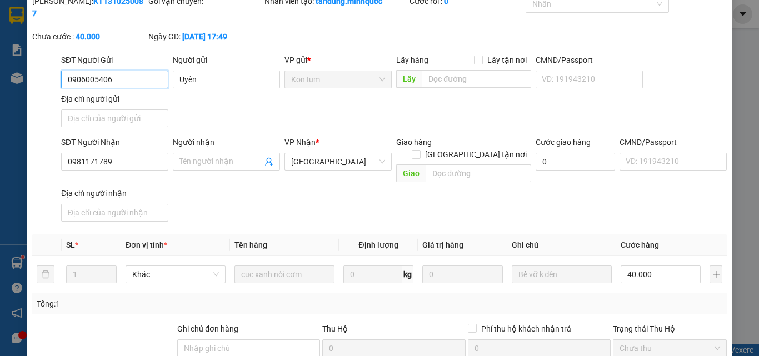
scroll to position [150, 0]
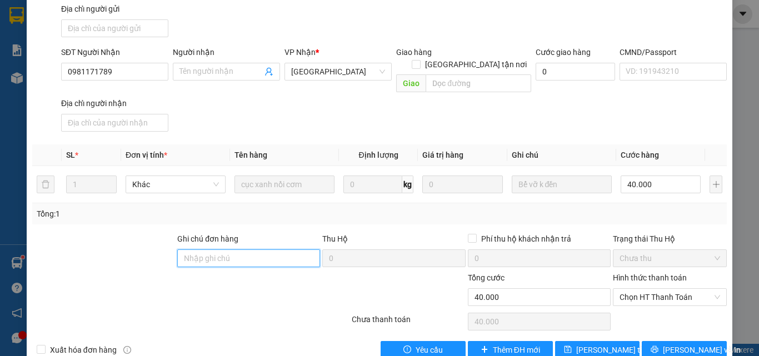
drag, startPoint x: 247, startPoint y: 237, endPoint x: 232, endPoint y: 233, distance: 14.8
click at [245, 250] on input "Ghi chú đơn hàng" at bounding box center [248, 259] width 143 height 18
click at [636, 289] on span "Chọn HT Thanh Toán" at bounding box center [670, 297] width 101 height 17
type input "sổ kho 15/10"
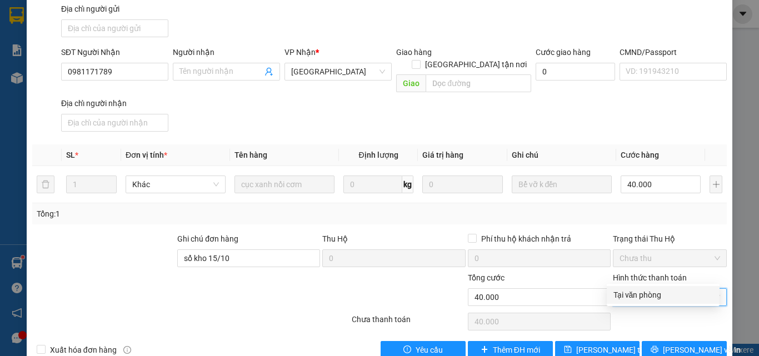
click at [628, 294] on div "Tại văn phòng" at bounding box center [664, 295] width 100 height 12
type input "0"
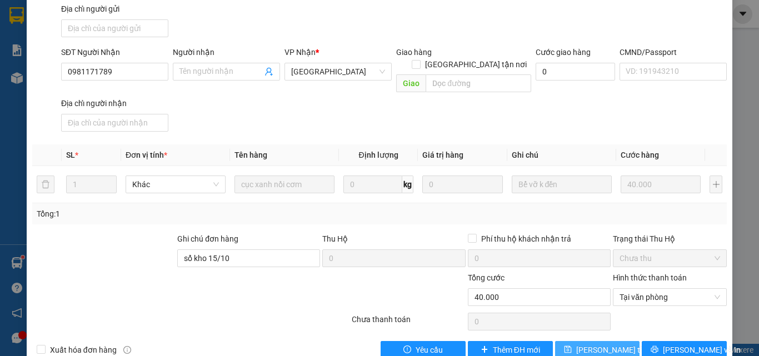
click at [599, 344] on span "[PERSON_NAME] thay đổi" at bounding box center [620, 350] width 89 height 12
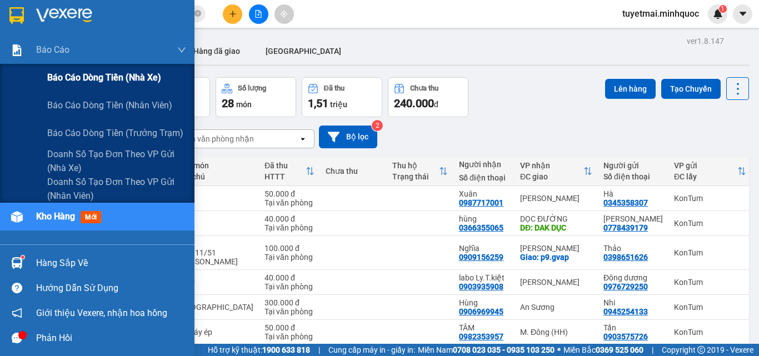
click at [77, 80] on span "Báo cáo dòng tiền (nhà xe)" at bounding box center [104, 78] width 114 height 14
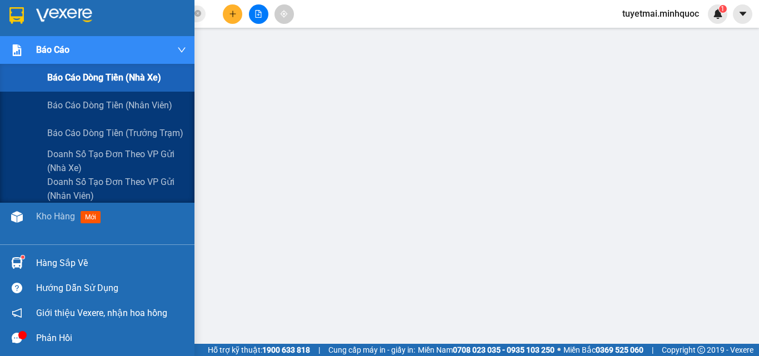
click at [103, 86] on div "Báo cáo dòng tiền (nhà xe)" at bounding box center [116, 78] width 139 height 28
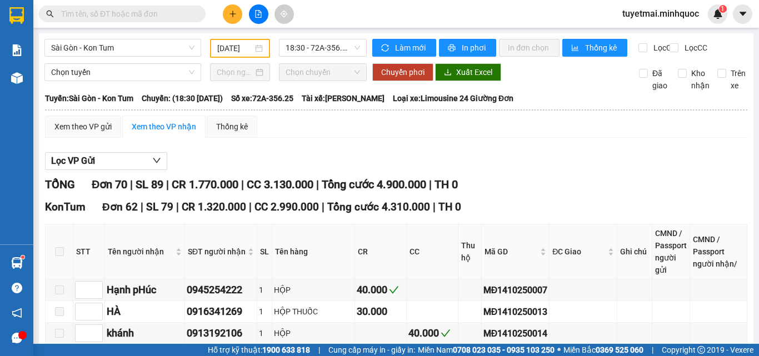
scroll to position [611, 0]
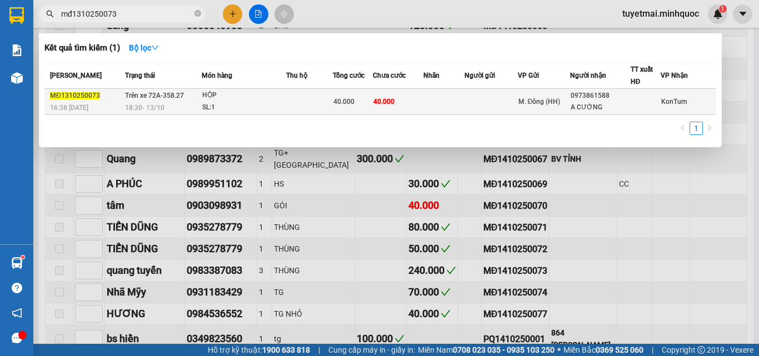
type input "mđ1310250073"
click at [373, 108] on td "40.000" at bounding box center [398, 102] width 51 height 26
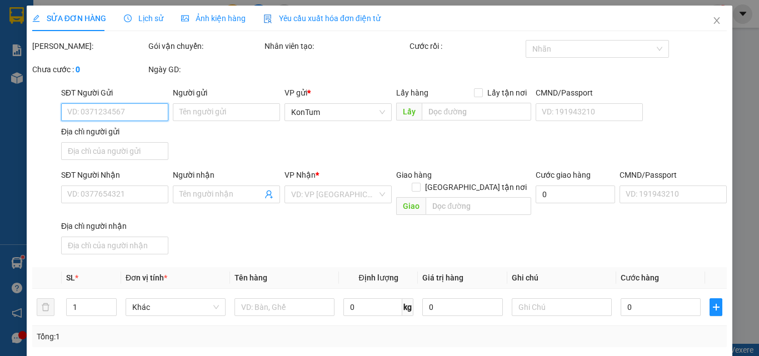
type input "0973861588"
type input "A CƯỜNG"
type input "0"
type input "40.000"
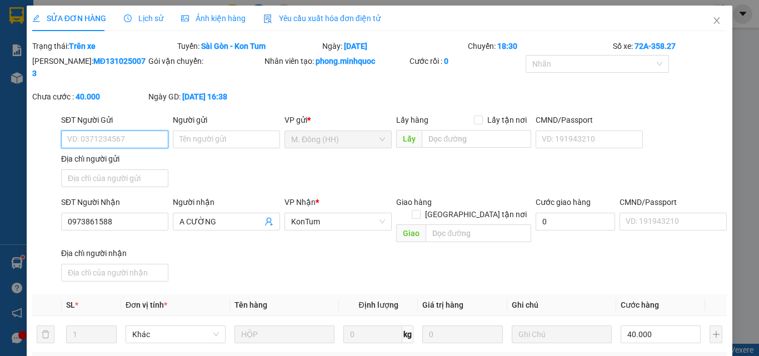
scroll to position [150, 0]
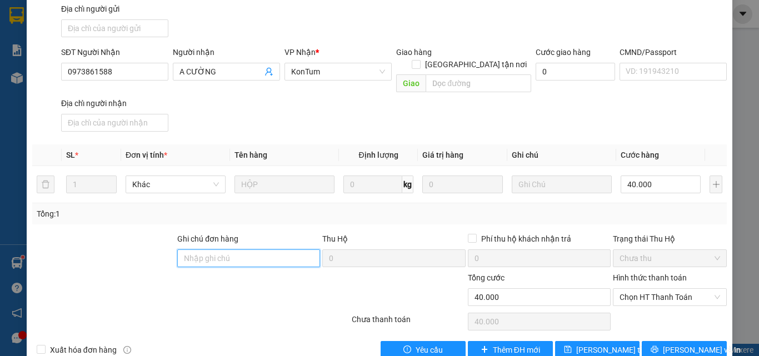
click at [220, 250] on input "Ghi chú đơn hàng" at bounding box center [248, 259] width 143 height 18
type input "d"
click at [677, 289] on span "Chọn HT Thanh Toán" at bounding box center [670, 297] width 101 height 17
type input "đakha 15/10"
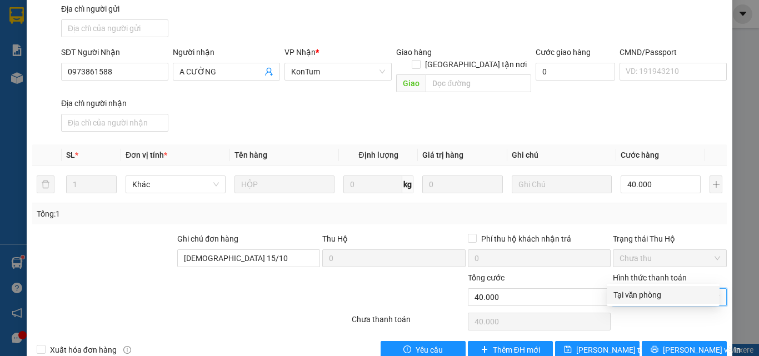
click at [655, 305] on div "Total Paid Fee 0 Total UnPaid Fee 40.000 Cash Collection Total Fee Trạng thái: …" at bounding box center [379, 124] width 695 height 469
click at [653, 311] on div "Chọn HT Thanh Toán" at bounding box center [670, 322] width 116 height 22
click at [645, 289] on span "Chọn HT Thanh Toán" at bounding box center [670, 297] width 101 height 17
click at [636, 295] on div "Tại văn phòng" at bounding box center [664, 295] width 100 height 12
type input "0"
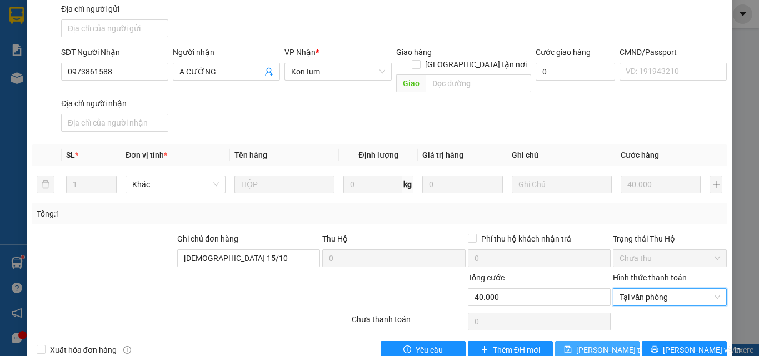
click at [608, 344] on span "[PERSON_NAME] thay đổi" at bounding box center [620, 350] width 89 height 12
